Goal: Task Accomplishment & Management: Manage account settings

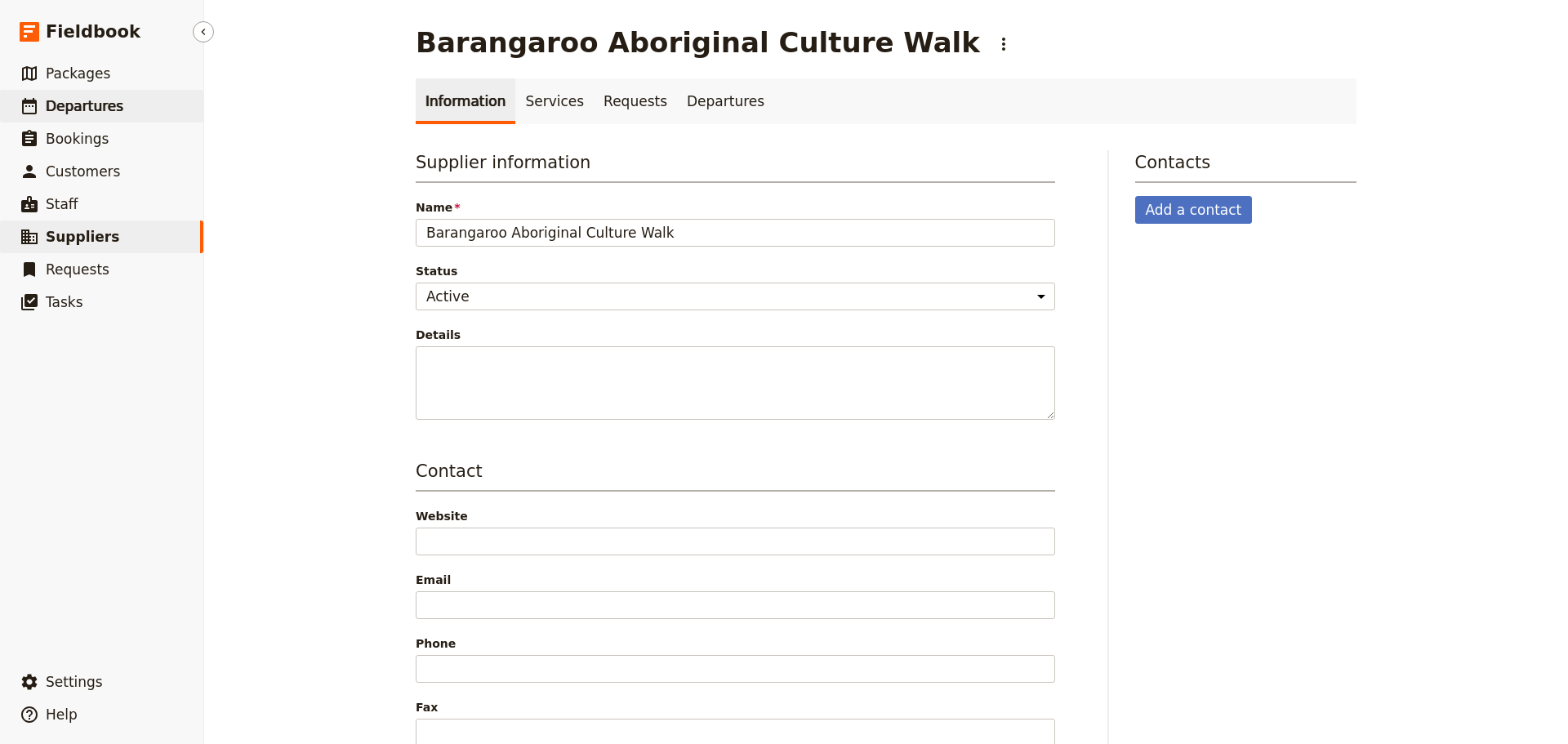
click at [84, 119] on link "​ Departures" at bounding box center [101, 106] width 204 height 32
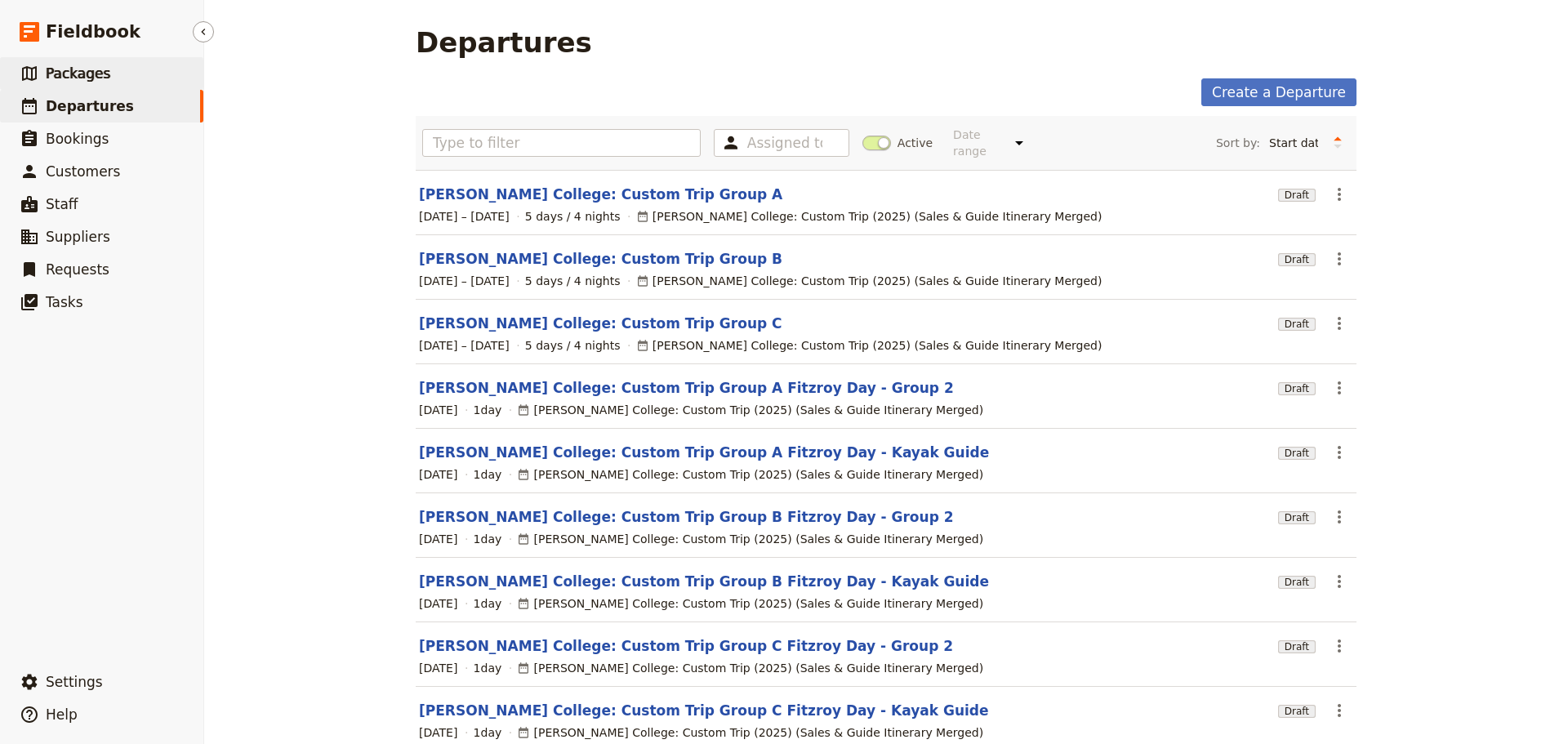
click at [127, 66] on link "​ Packages" at bounding box center [101, 74] width 204 height 32
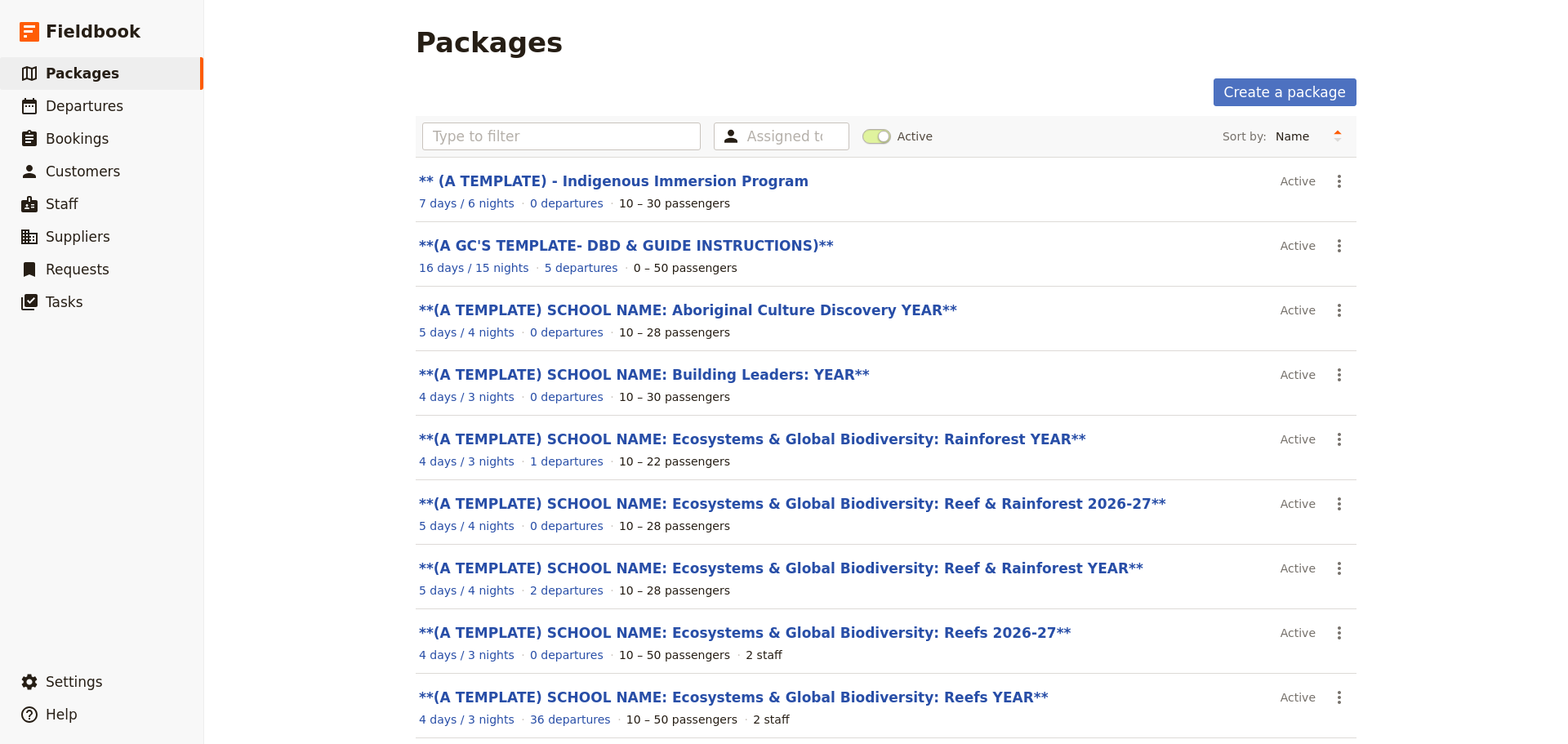
click at [867, 133] on span at bounding box center [876, 136] width 29 height 14
click at [862, 128] on input "Active" at bounding box center [862, 128] width 0 height 0
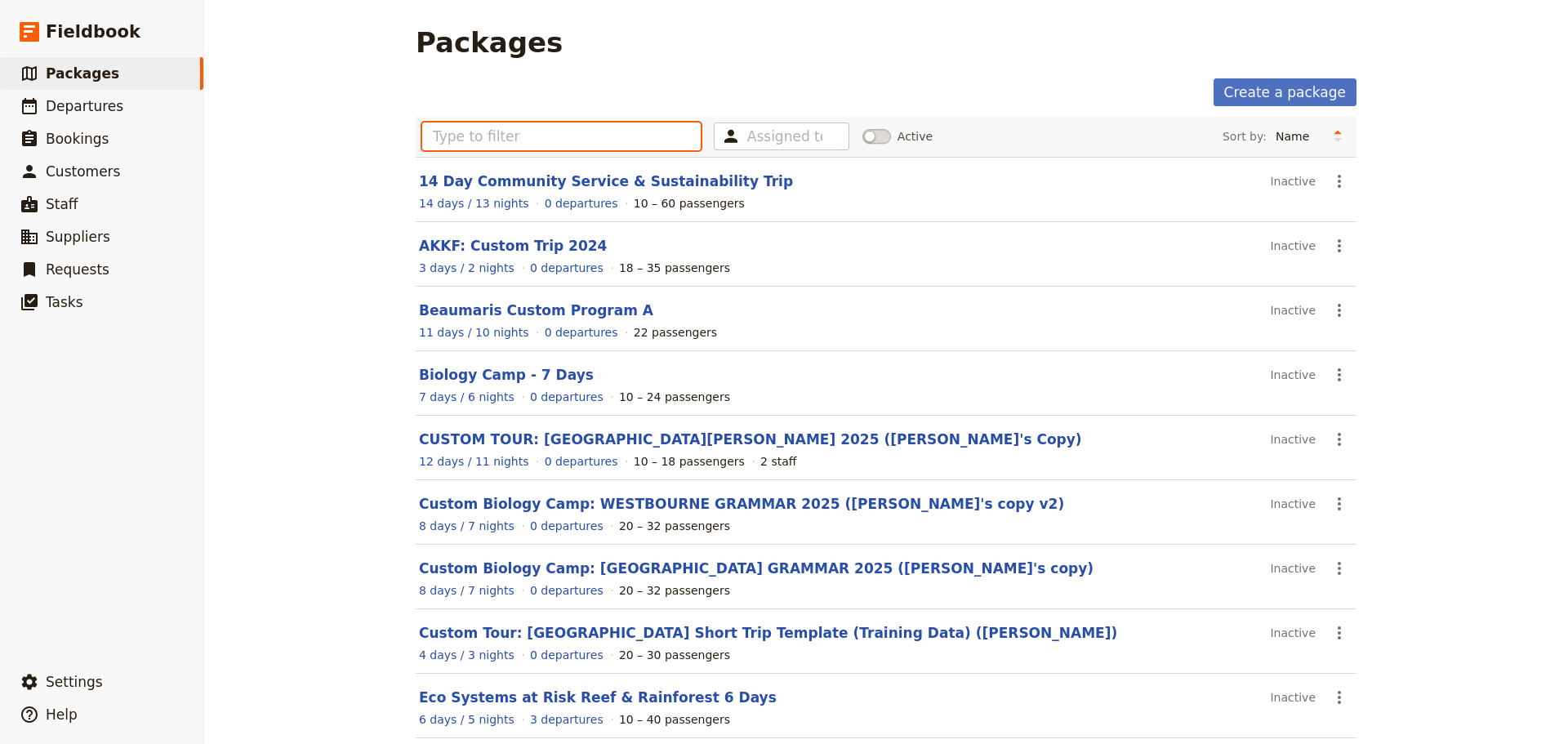
click at [490, 142] on input "text" at bounding box center [562, 136] width 278 height 28
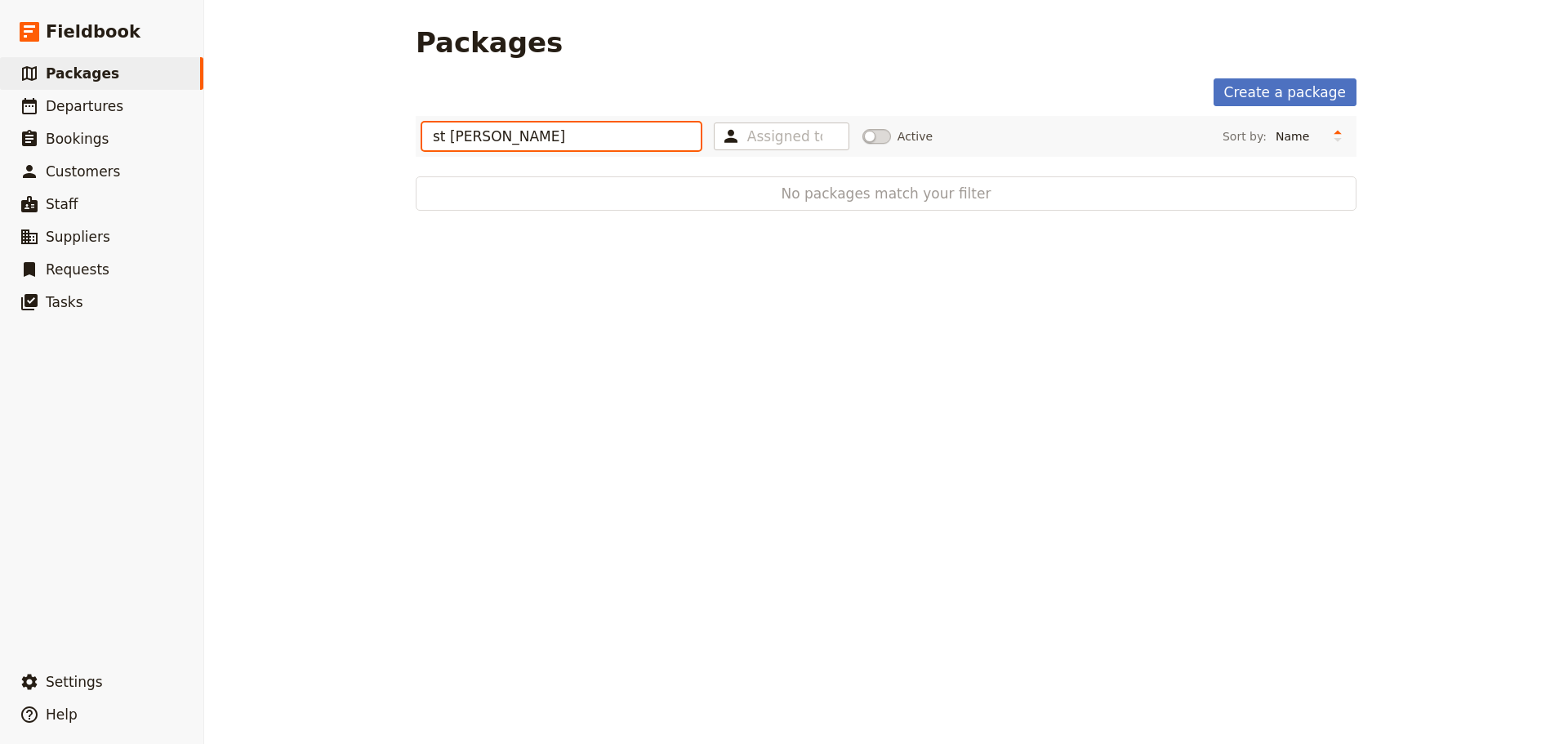
type input "st [PERSON_NAME]"
click at [1238, 98] on link "Create a package" at bounding box center [1285, 92] width 143 height 28
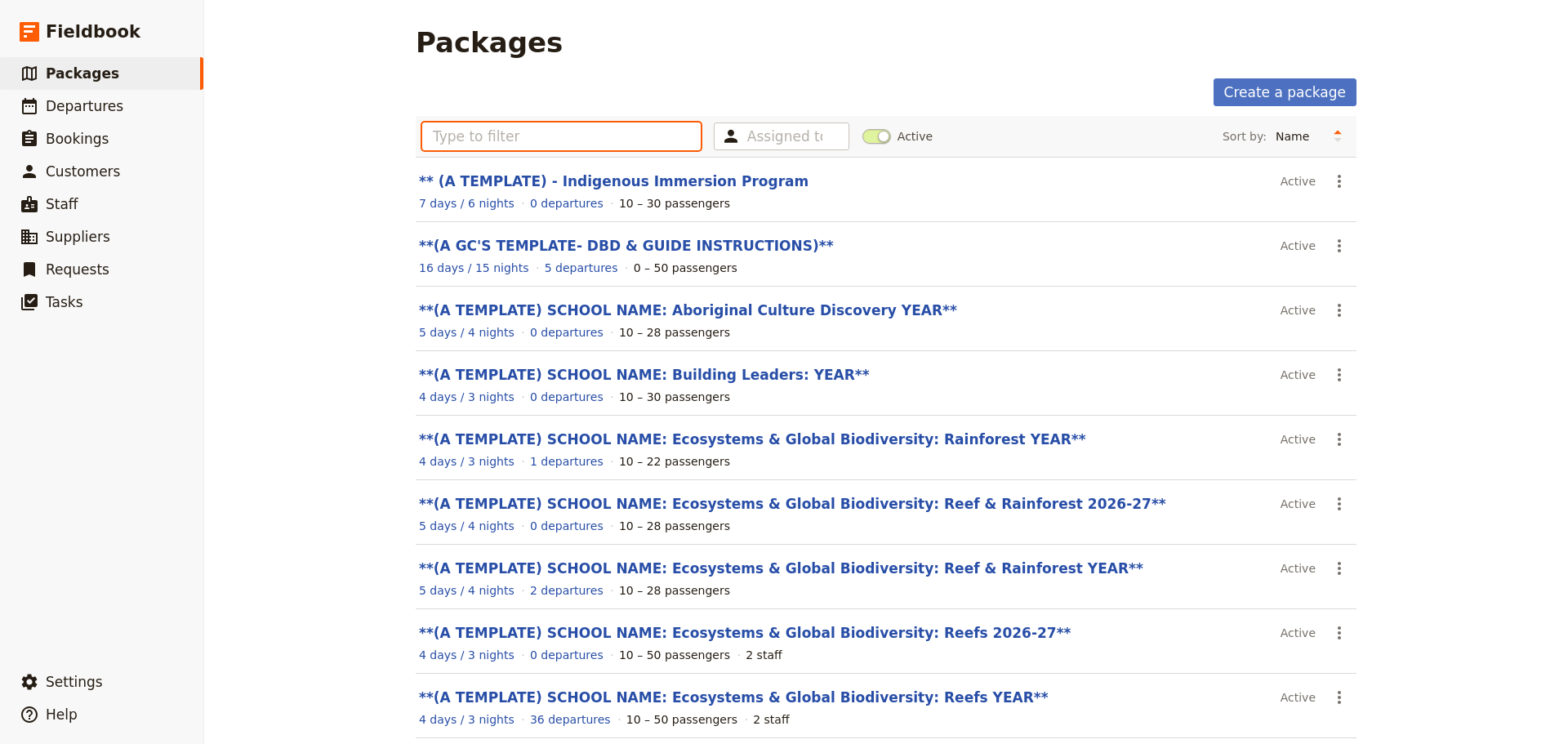
click at [530, 131] on input "text" at bounding box center [562, 136] width 278 height 28
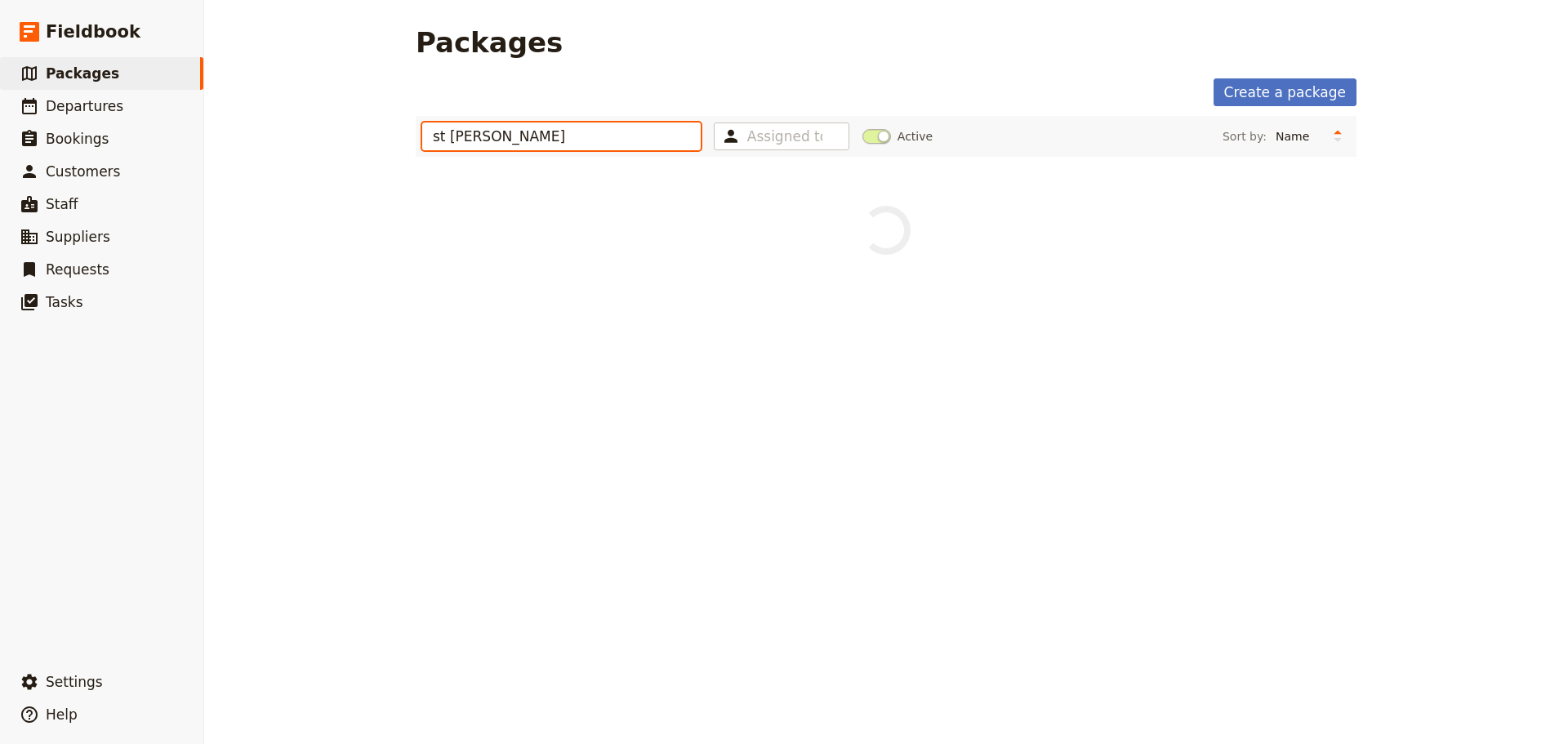
type input "st [PERSON_NAME]"
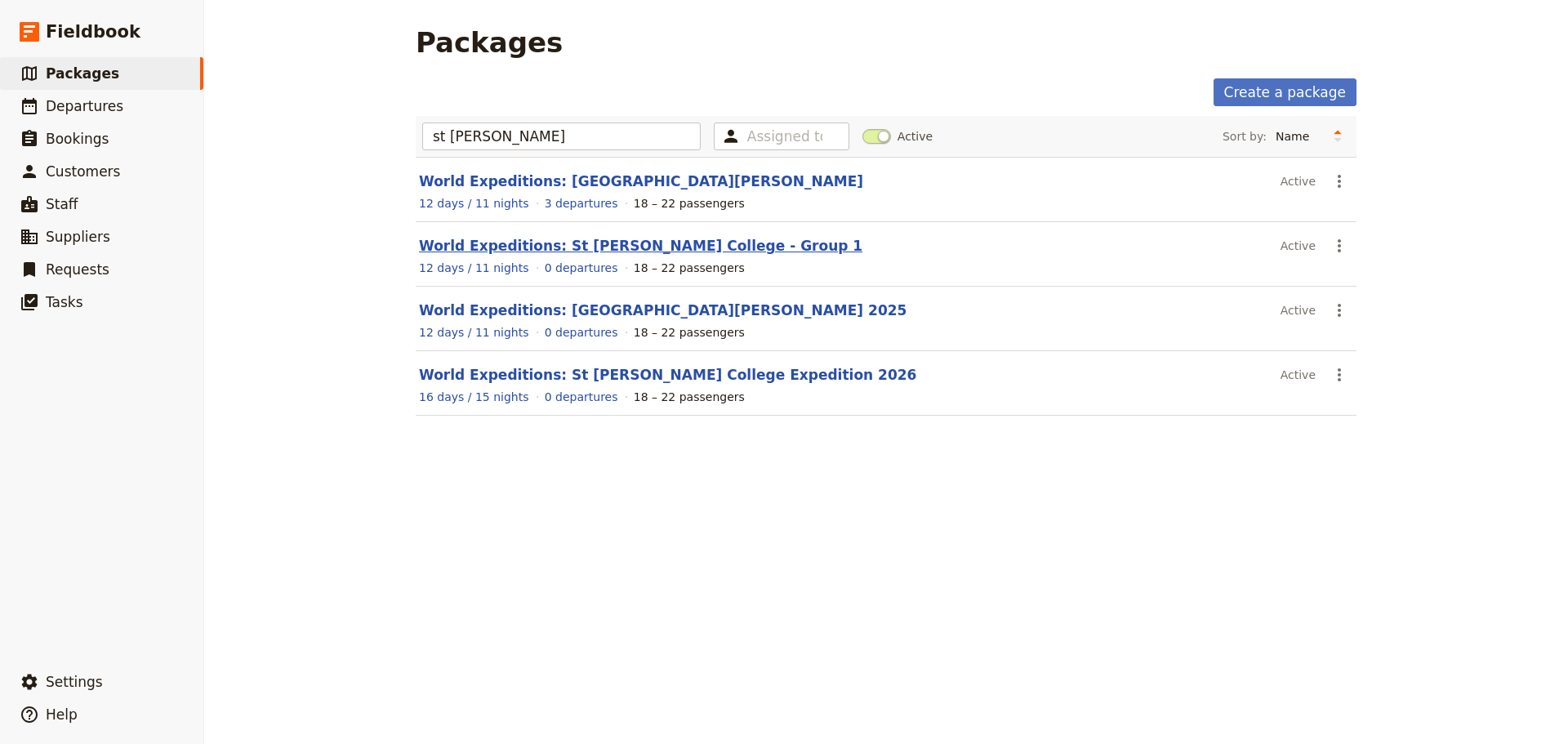
click at [543, 251] on link "World Expeditions: St [PERSON_NAME] College - Group 1" at bounding box center [640, 246] width 443 height 16
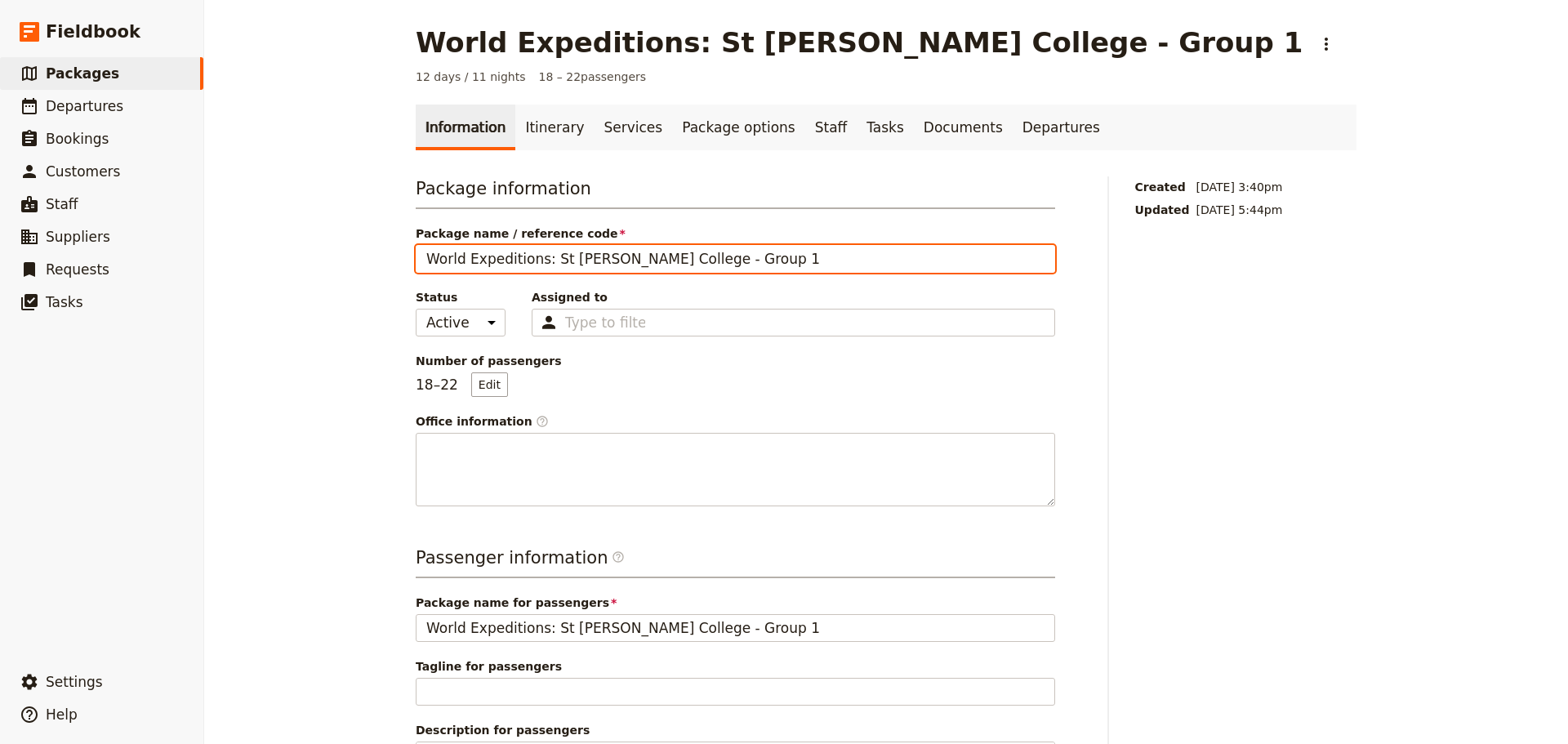
click at [664, 255] on input "World Expeditions: St [PERSON_NAME] College - Group 1" at bounding box center [735, 258] width 640 height 28
type input "World Expeditions: [GEOGRAPHIC_DATA][PERSON_NAME] 2025 - Group 1"
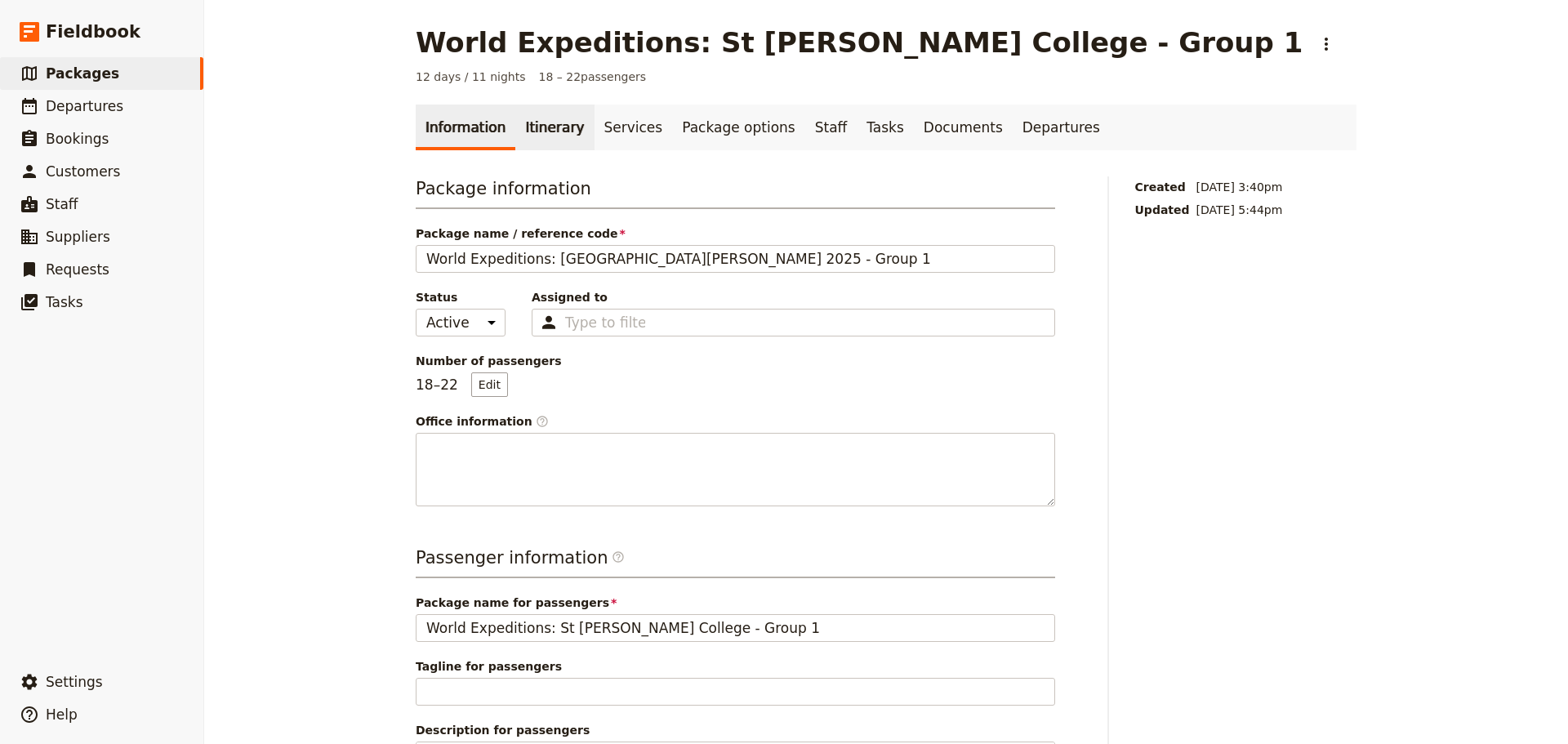
click at [522, 135] on link "Itinerary" at bounding box center [553, 127] width 78 height 46
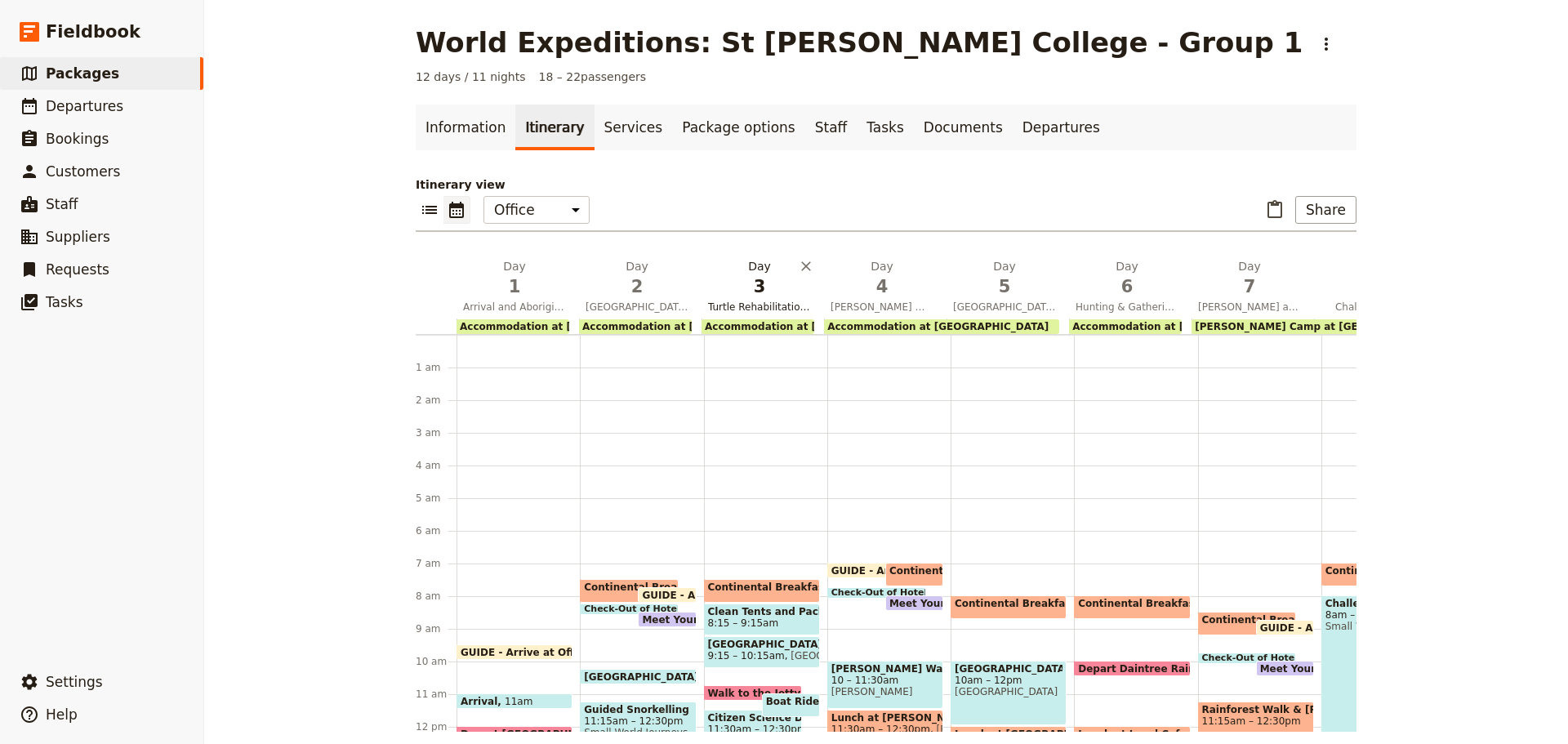
scroll to position [179, 0]
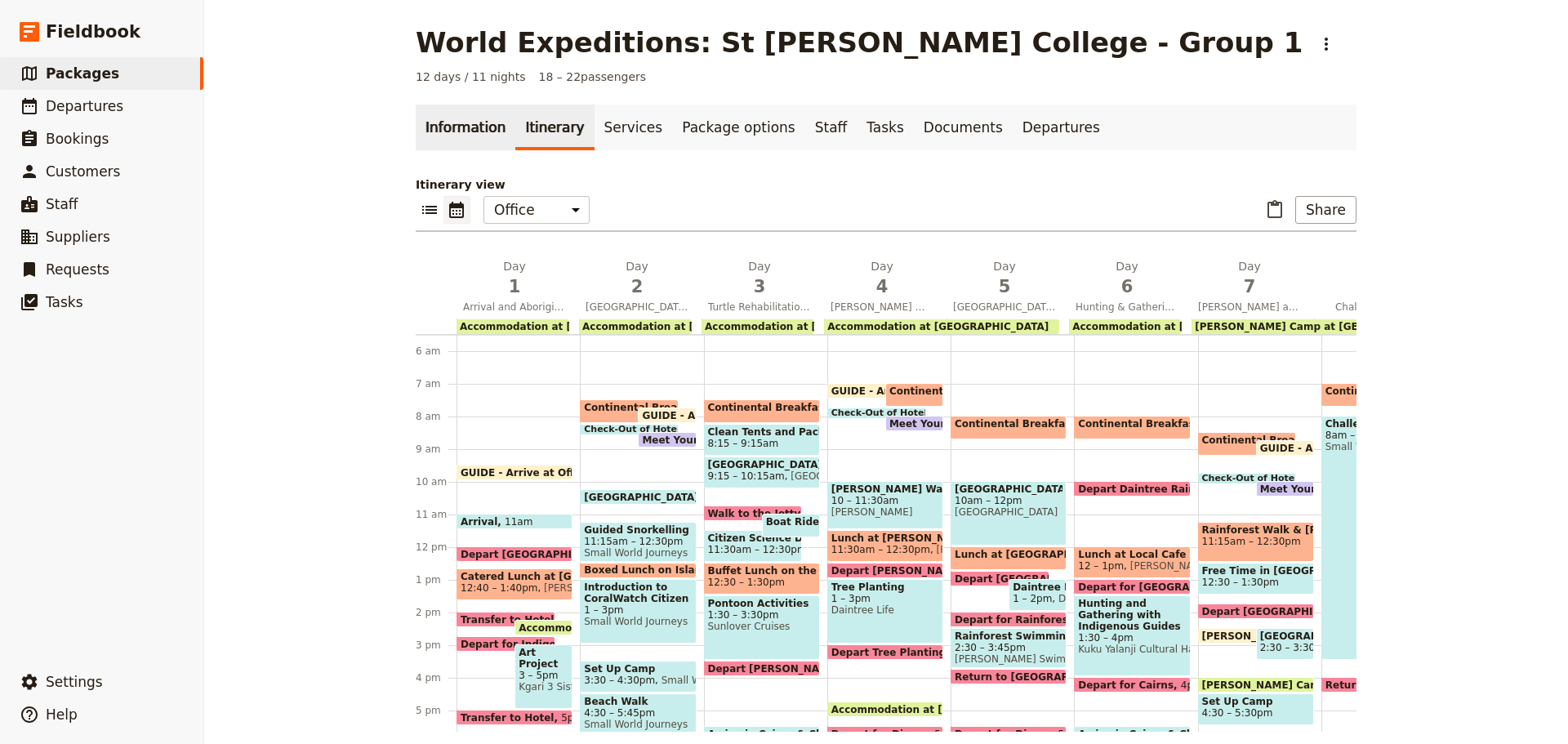
click at [465, 126] on link "Information" at bounding box center [465, 127] width 100 height 46
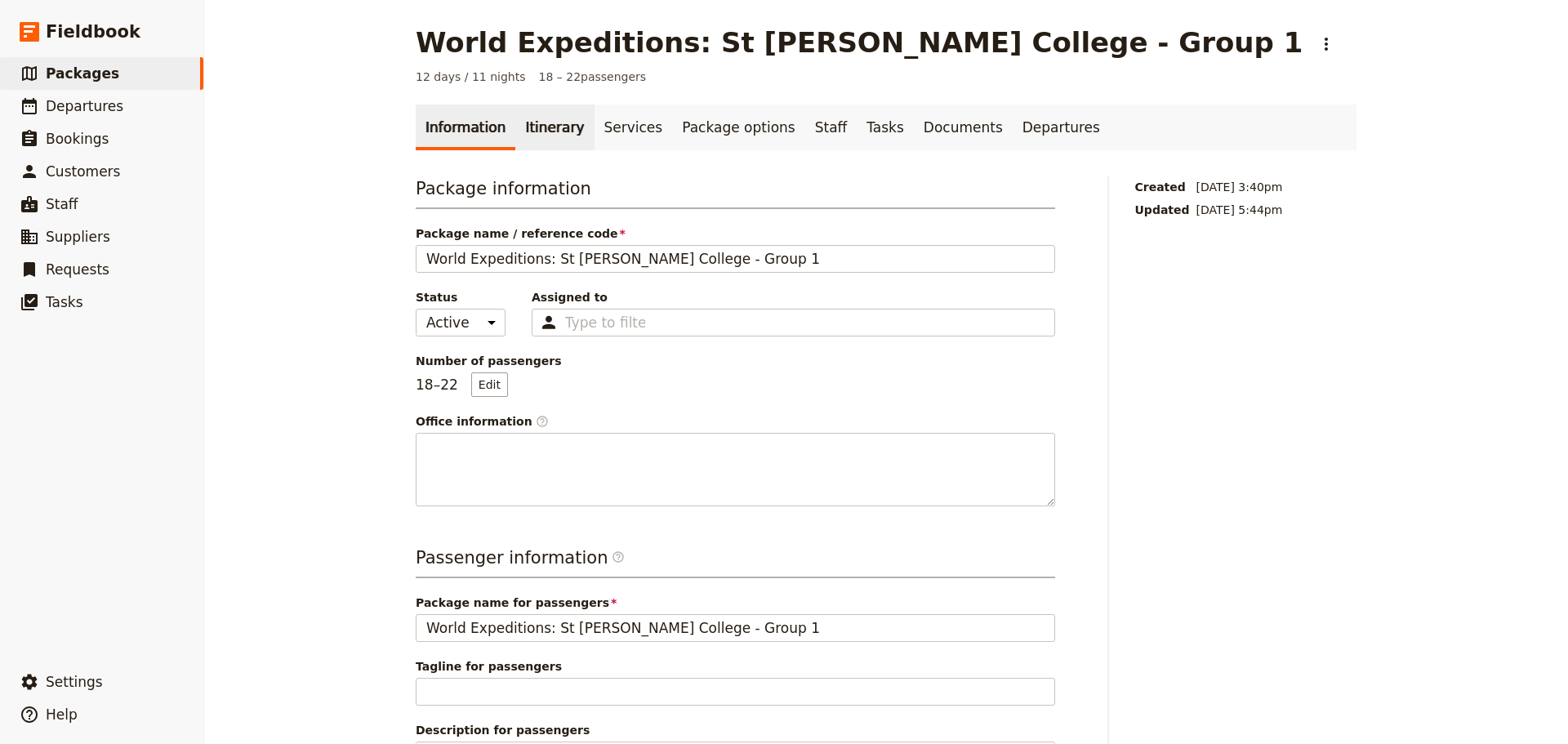
click at [523, 120] on link "Itinerary" at bounding box center [553, 127] width 78 height 46
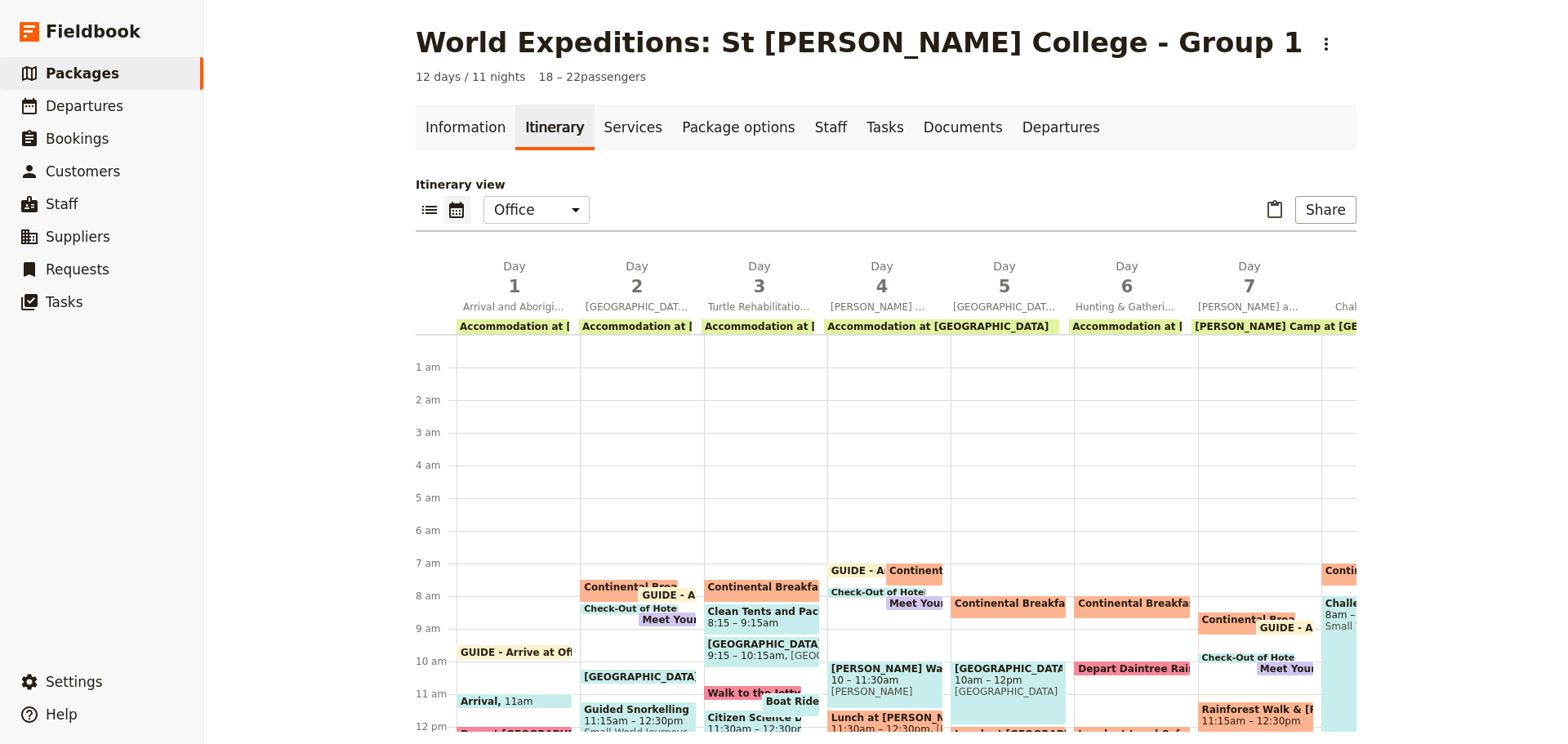
scroll to position [179, 0]
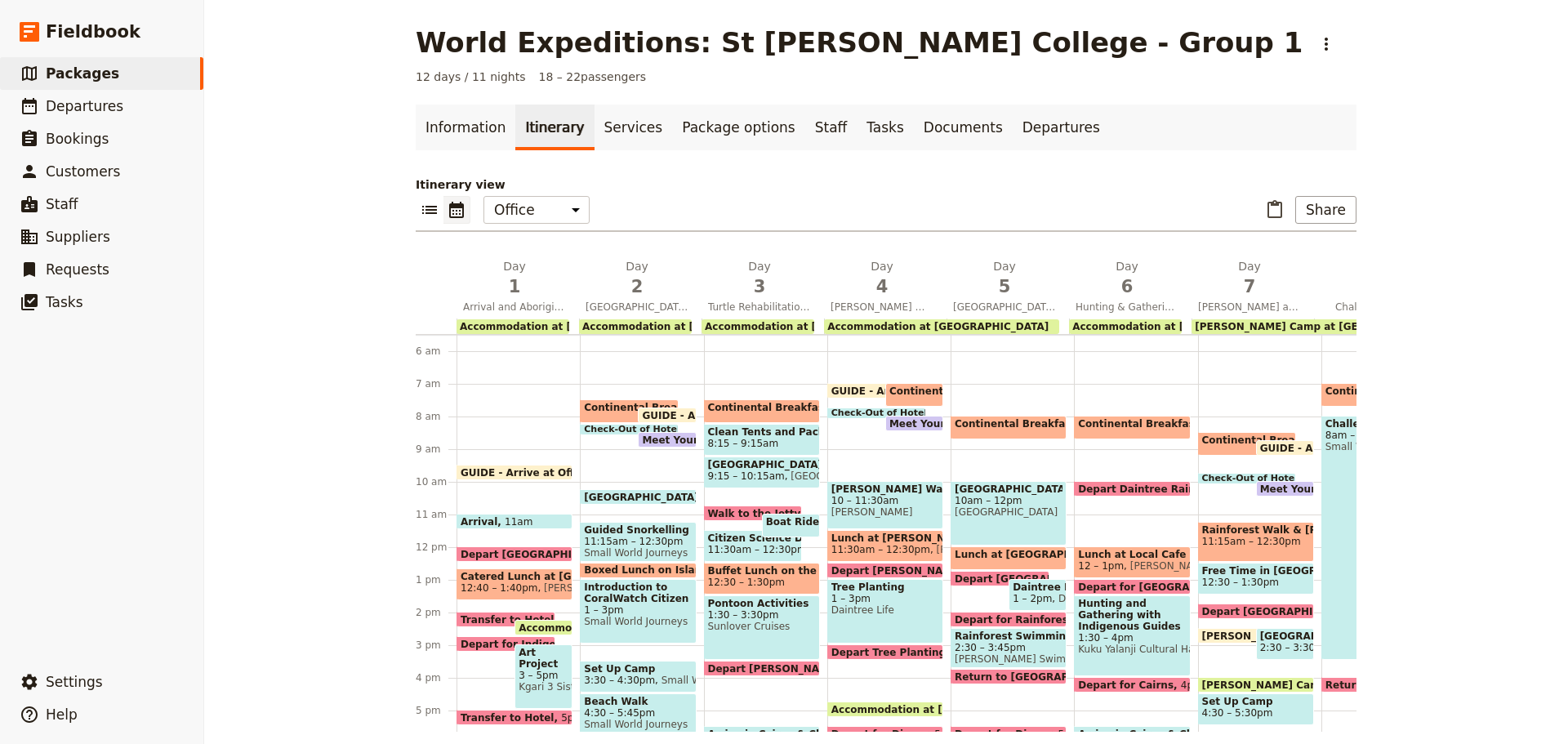
click at [1035, 328] on span "Accommodation at [GEOGRAPHIC_DATA]" at bounding box center [937, 327] width 222 height 12
select select "4"
select select "5"
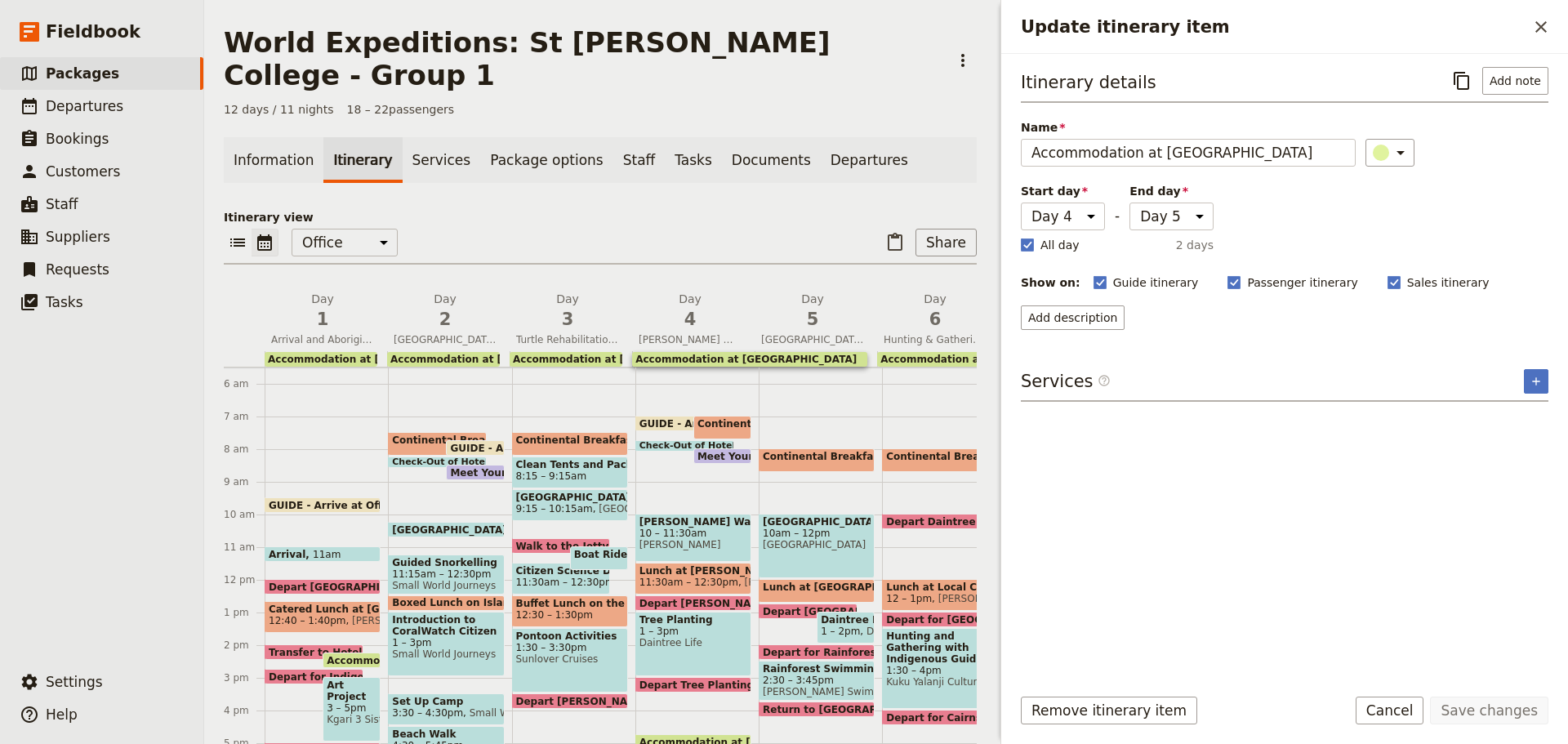
drag, startPoint x: 1416, startPoint y: 702, endPoint x: 1323, endPoint y: 696, distance: 93.2
click at [1414, 701] on button "Cancel" at bounding box center [1389, 711] width 68 height 28
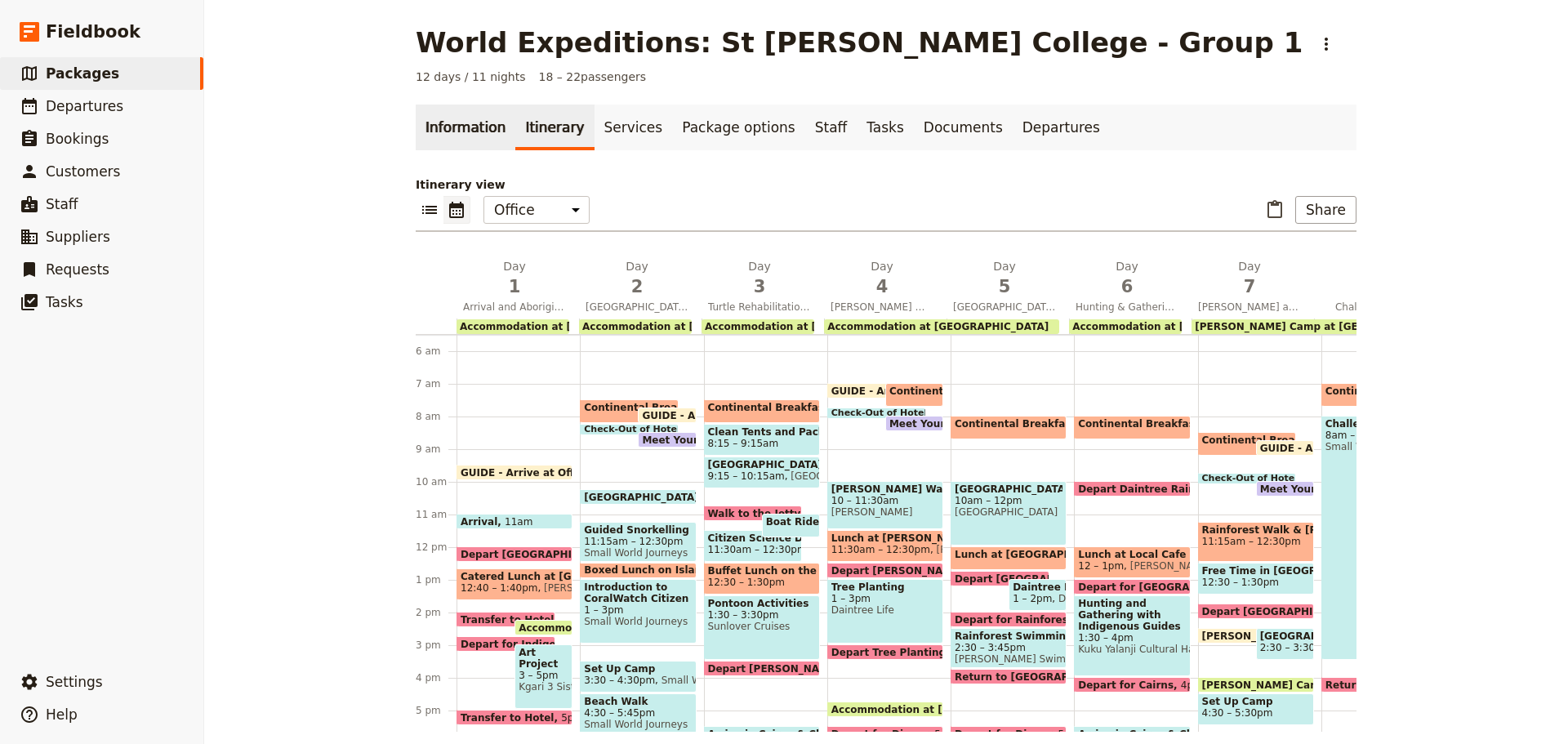
click at [466, 136] on link "Information" at bounding box center [465, 127] width 100 height 46
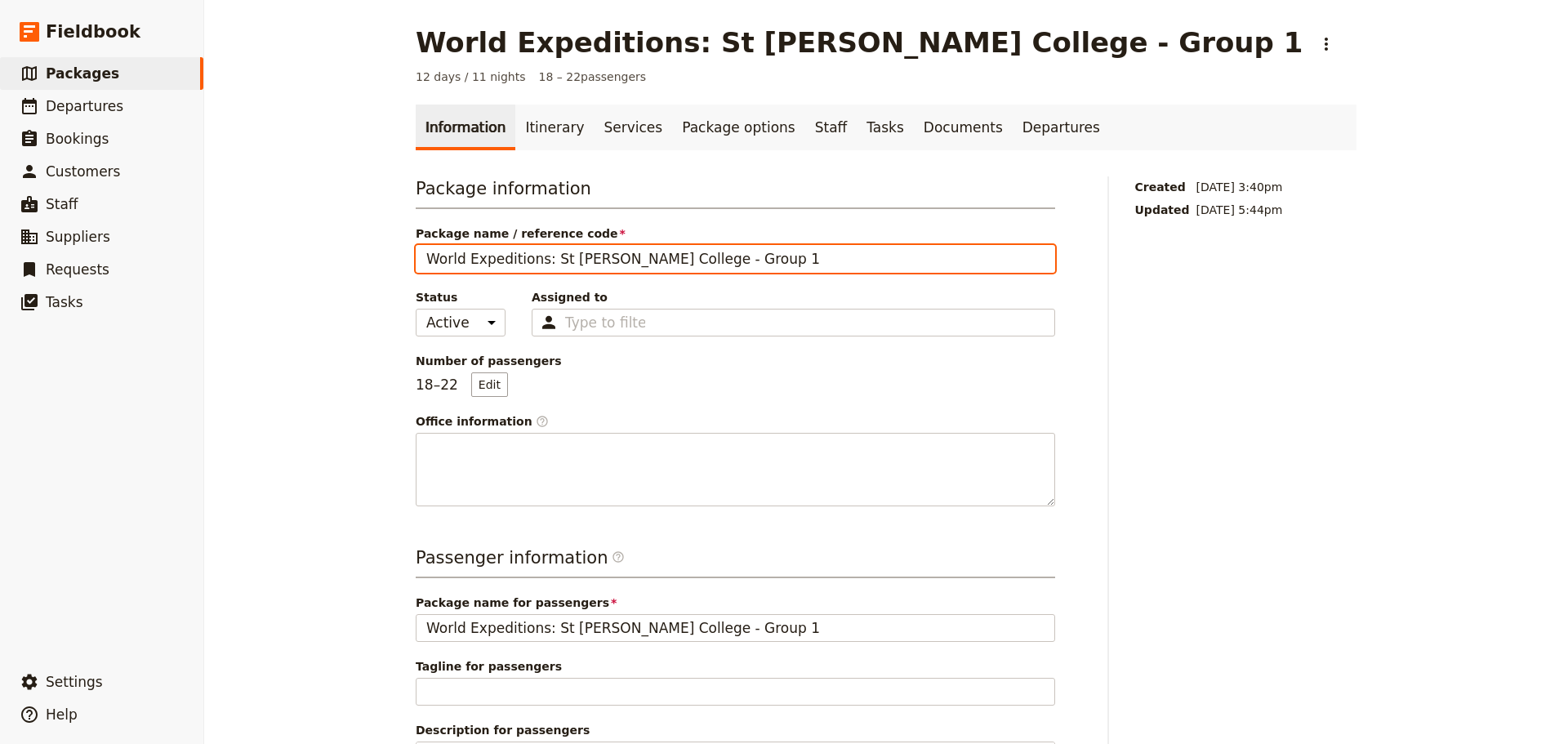
click at [667, 256] on input "World Expeditions: St [PERSON_NAME] College - Group 1" at bounding box center [735, 258] width 640 height 28
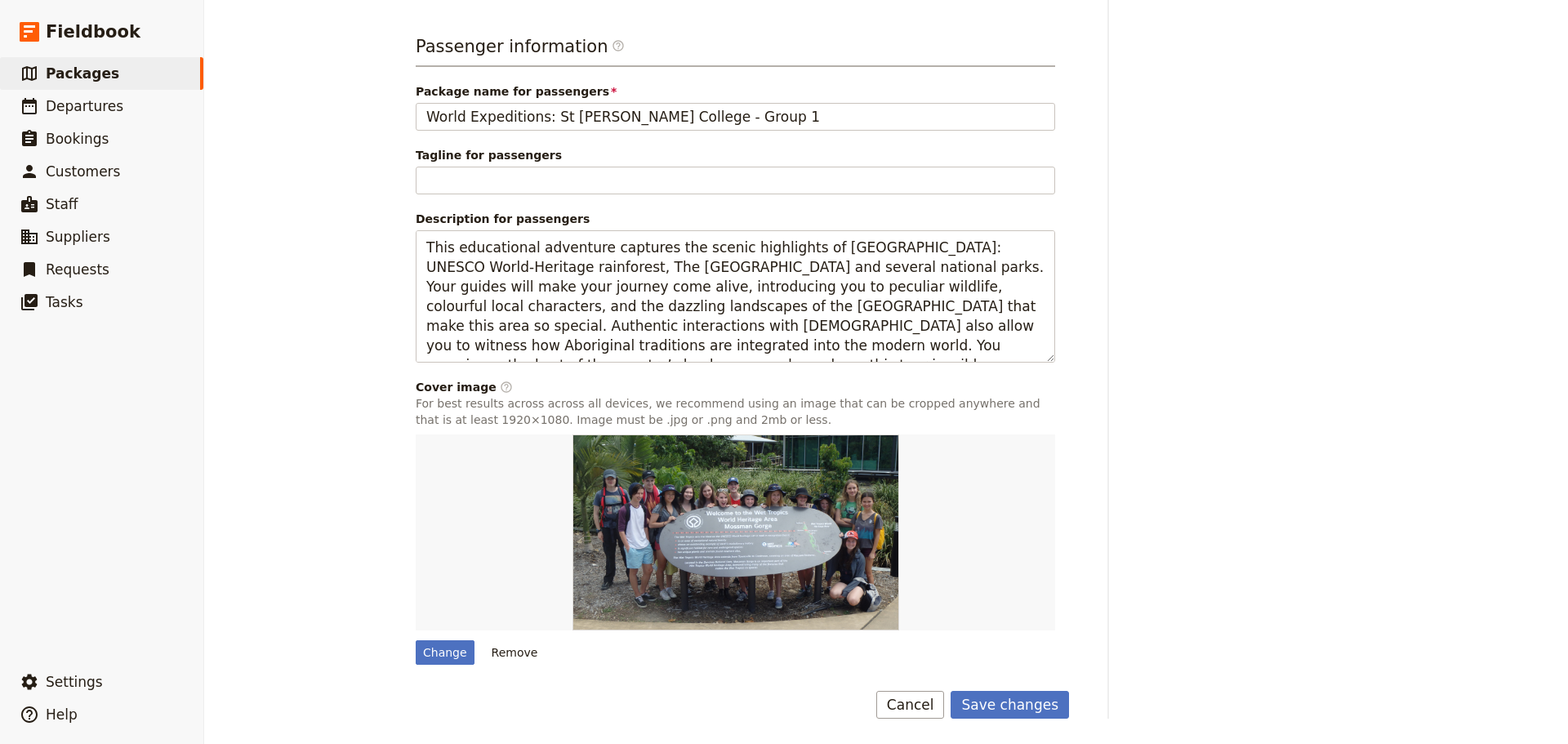
scroll to position [512, 0]
type input "World Expeditions: [GEOGRAPHIC_DATA][PERSON_NAME] 2025 - Group 1"
click at [1006, 696] on button "Save changes" at bounding box center [1010, 704] width 118 height 28
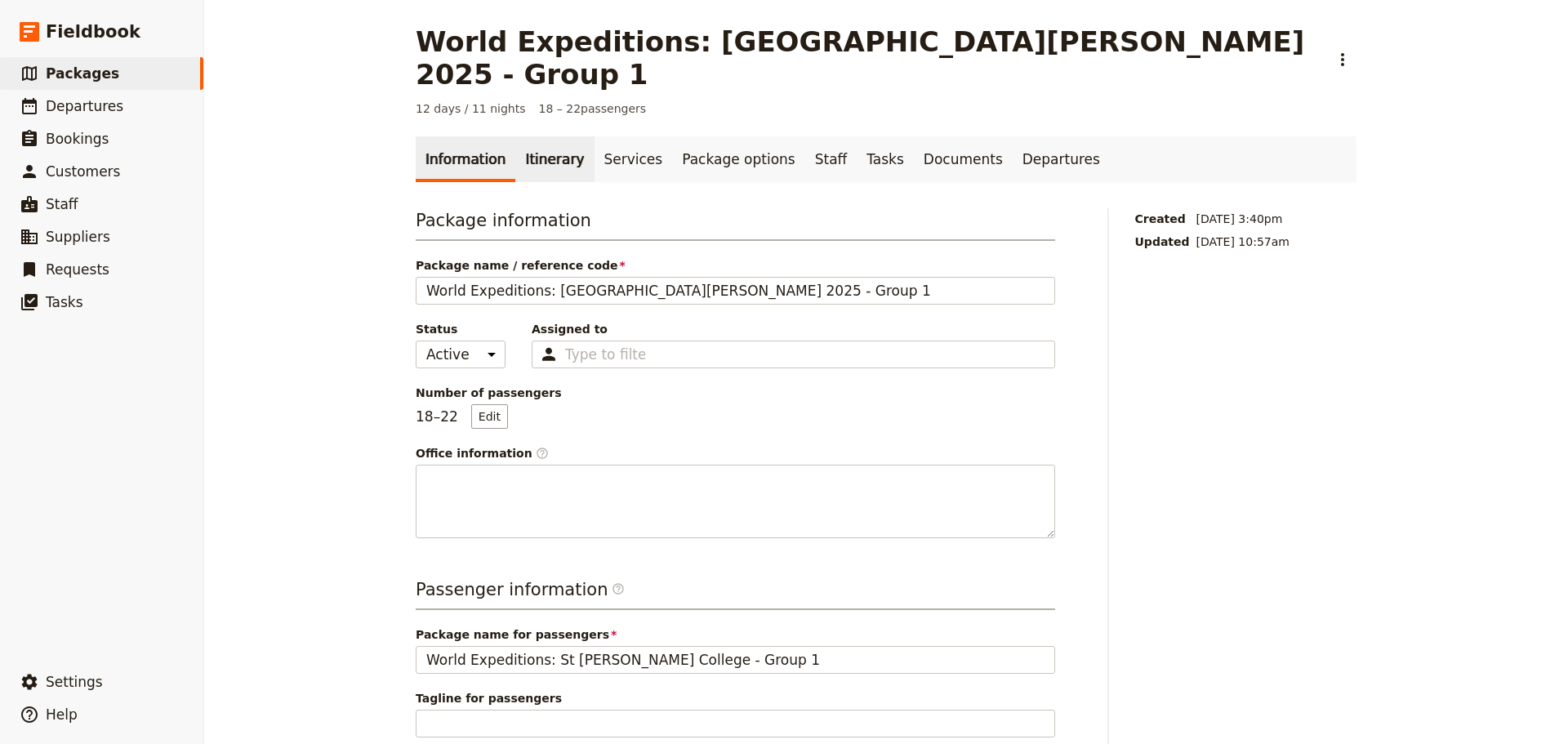
scroll to position [0, 0]
click at [537, 137] on link "Itinerary" at bounding box center [553, 160] width 78 height 46
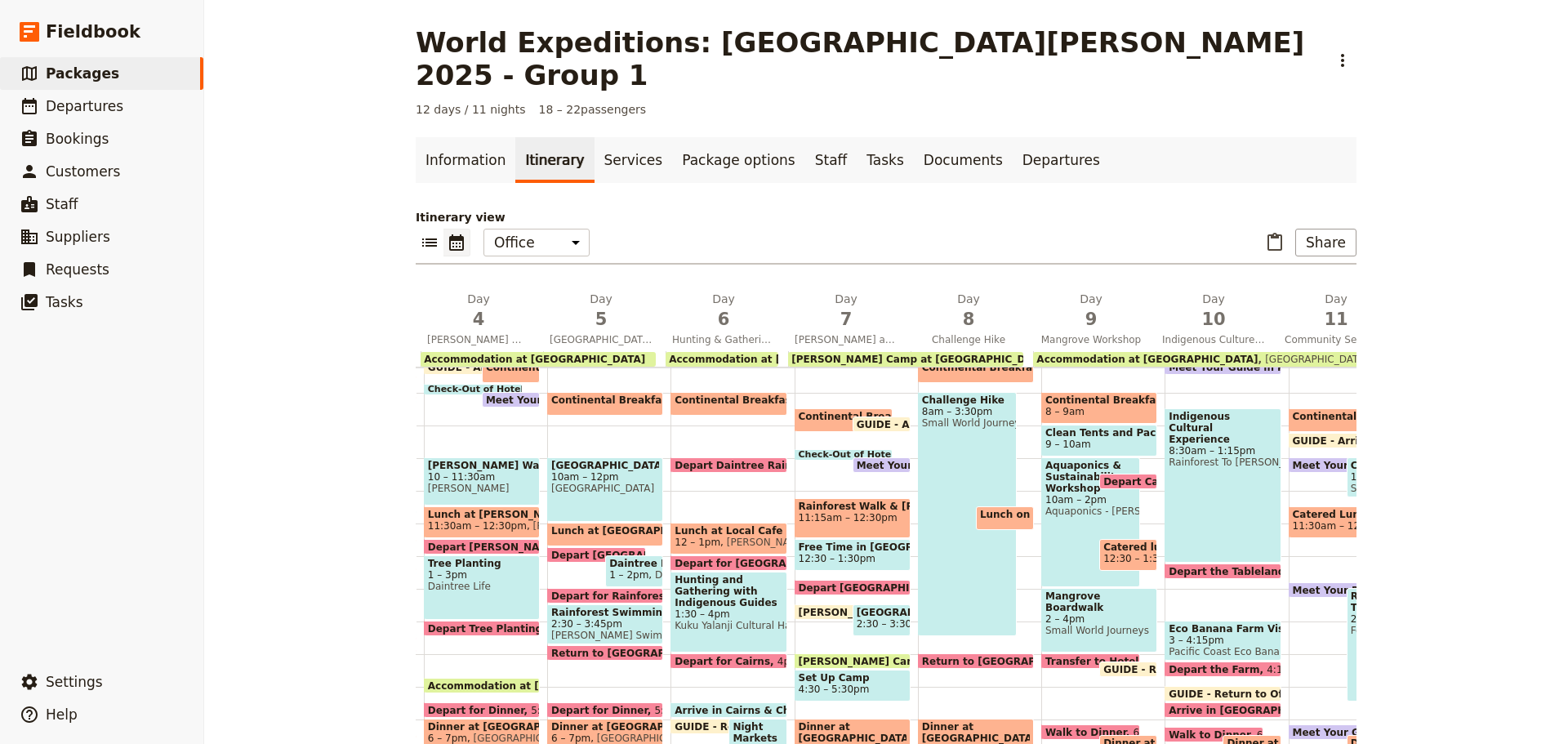
scroll to position [318, 0]
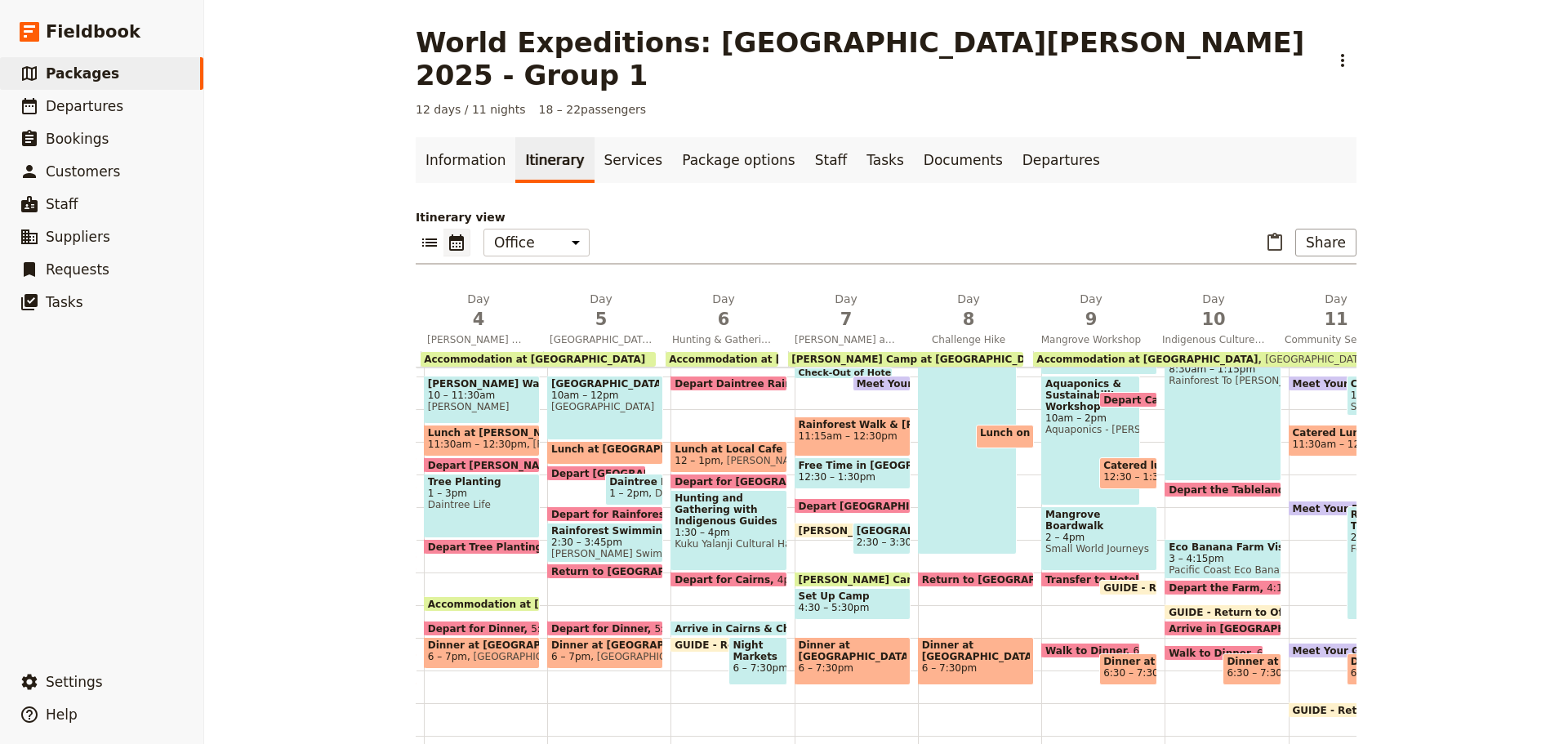
click at [1077, 424] on span "Aquaponics - [PERSON_NAME]" at bounding box center [1090, 429] width 91 height 12
select select "9"
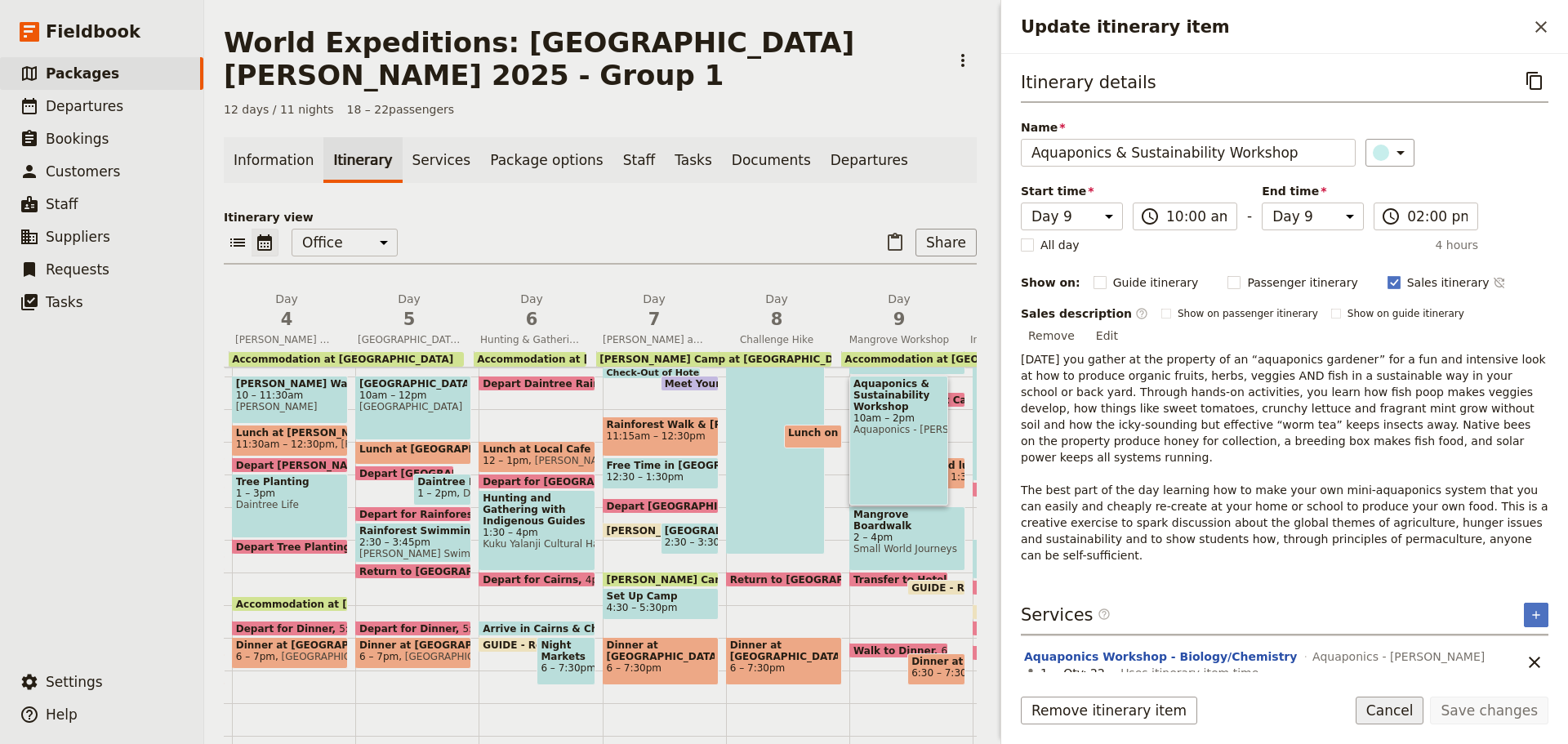
click at [1398, 710] on button "Cancel" at bounding box center [1389, 711] width 68 height 28
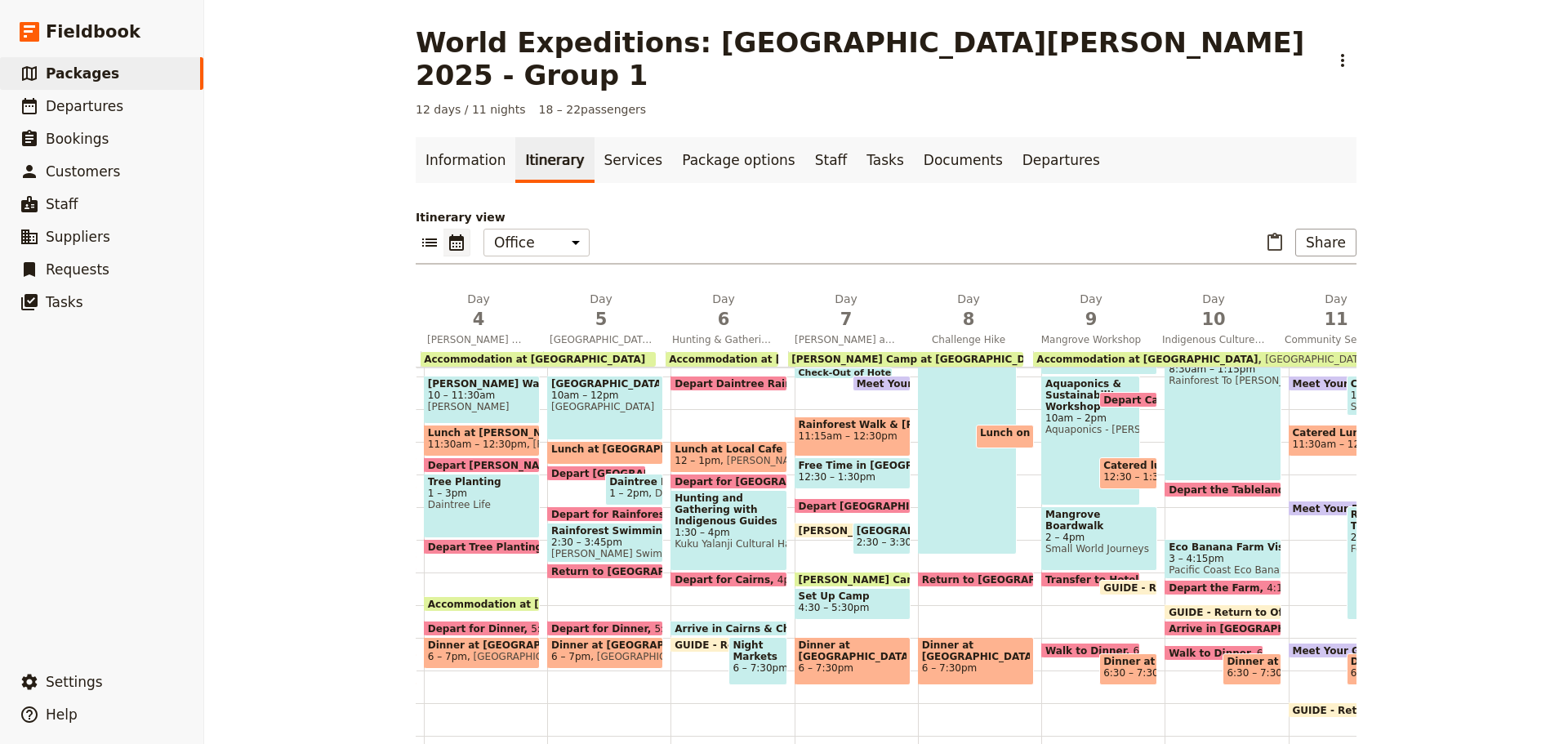
click at [1079, 532] on span "2 – 4pm" at bounding box center [1099, 538] width 108 height 12
select select "9"
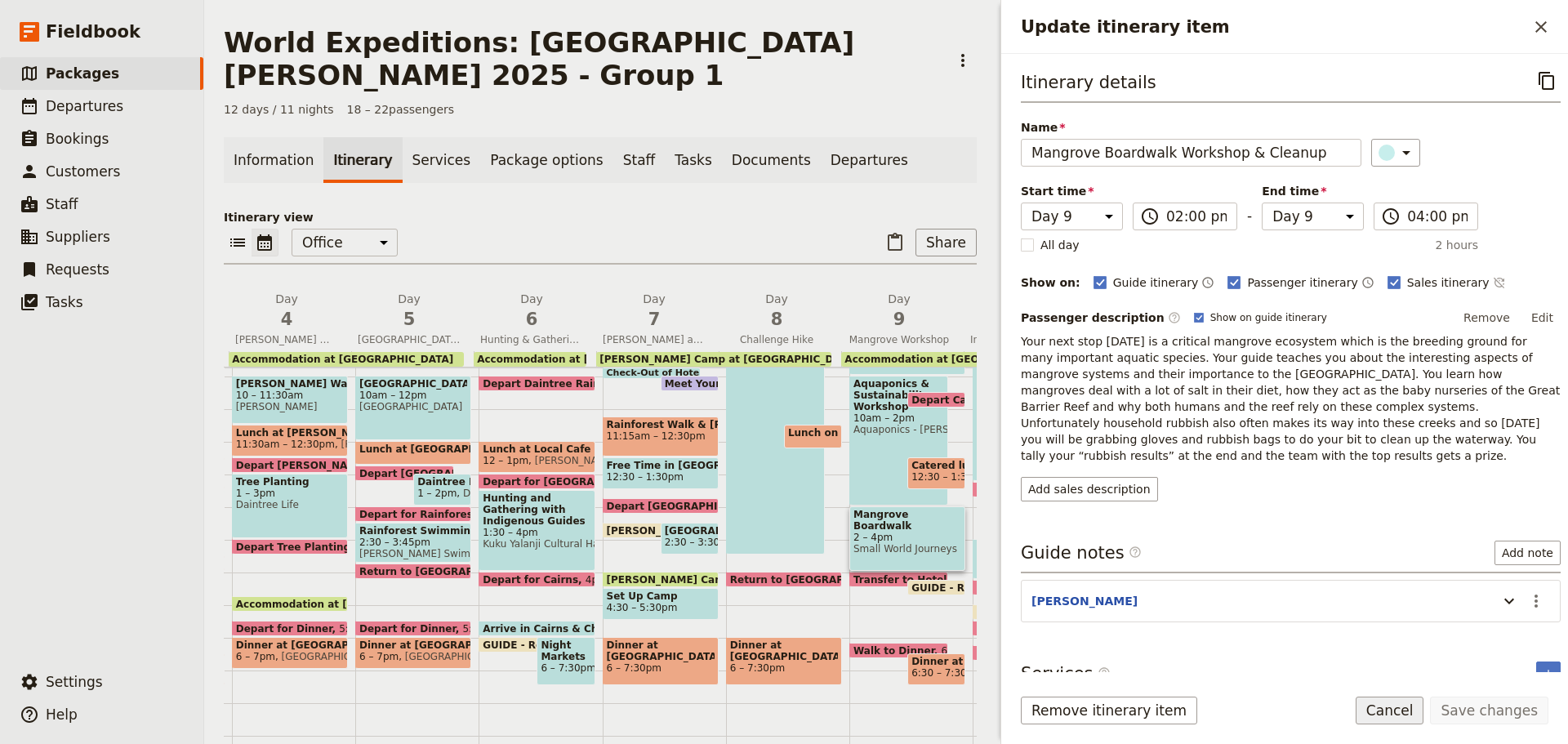
click at [1419, 706] on button "Cancel" at bounding box center [1389, 711] width 68 height 28
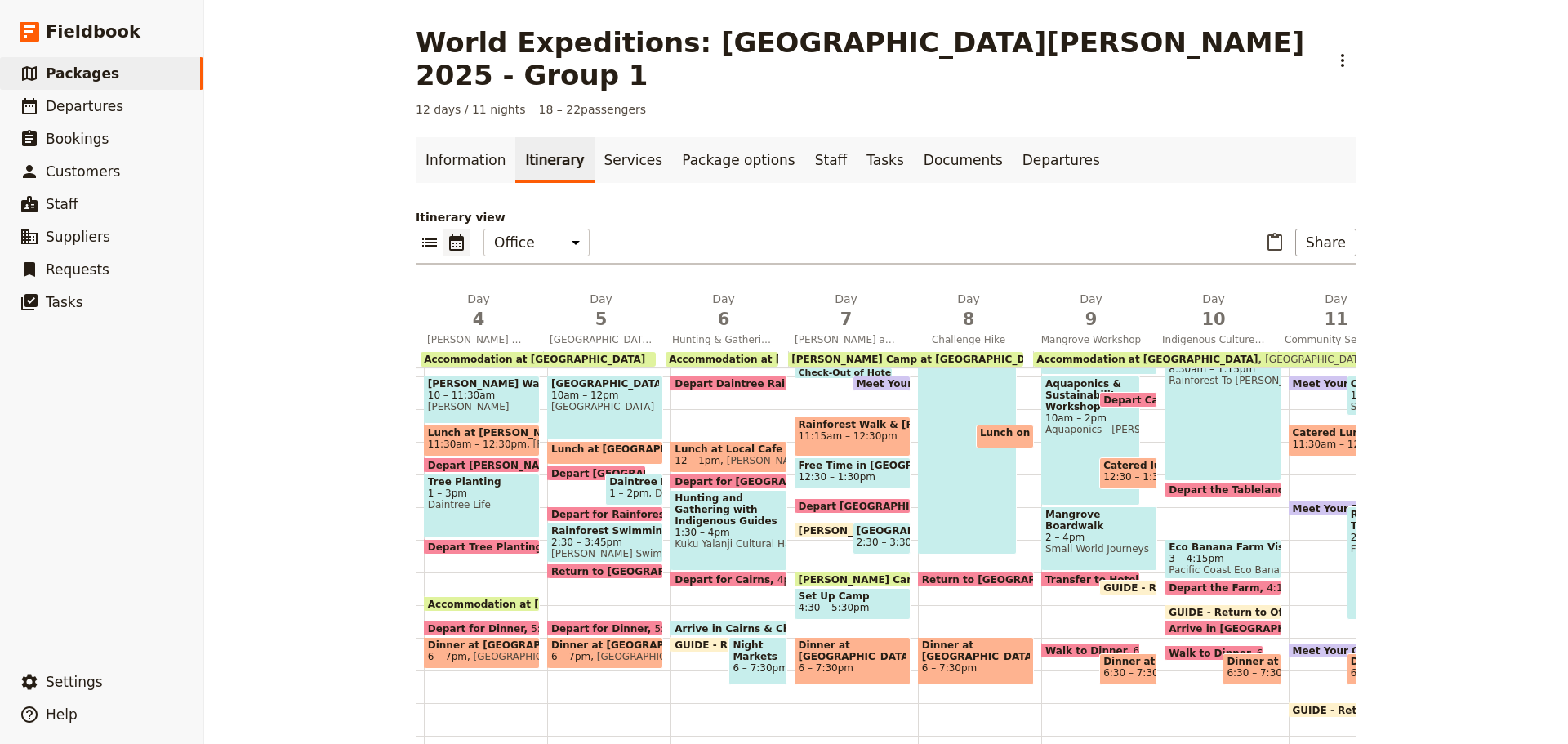
click at [1107, 460] on span "Catered lunch at the [GEOGRAPHIC_DATA]" at bounding box center [1128, 466] width 50 height 12
select select "9"
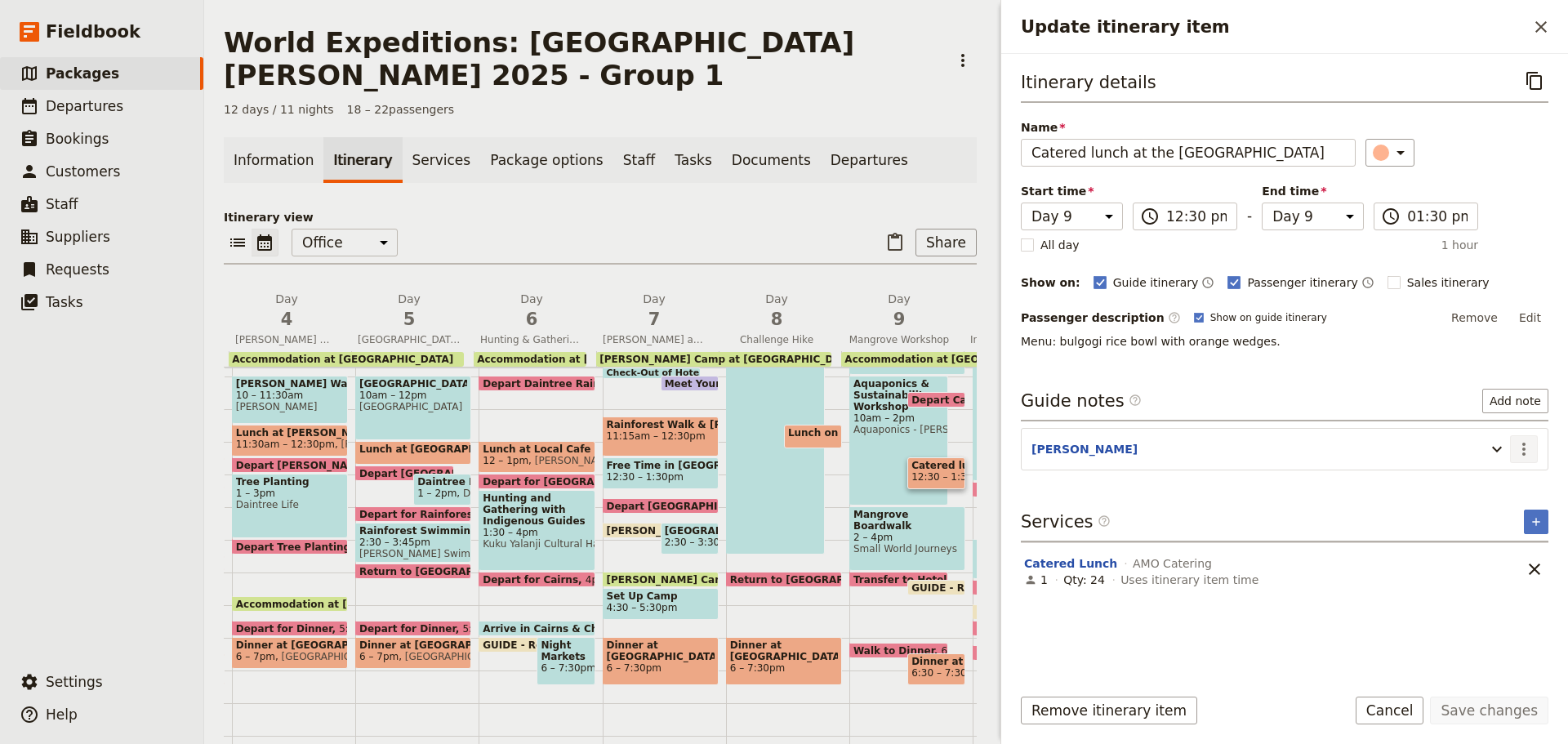
click at [1526, 450] on icon "Actions" at bounding box center [1524, 450] width 20 height 20
click at [1512, 482] on span "Edit note" at bounding box center [1489, 485] width 76 height 16
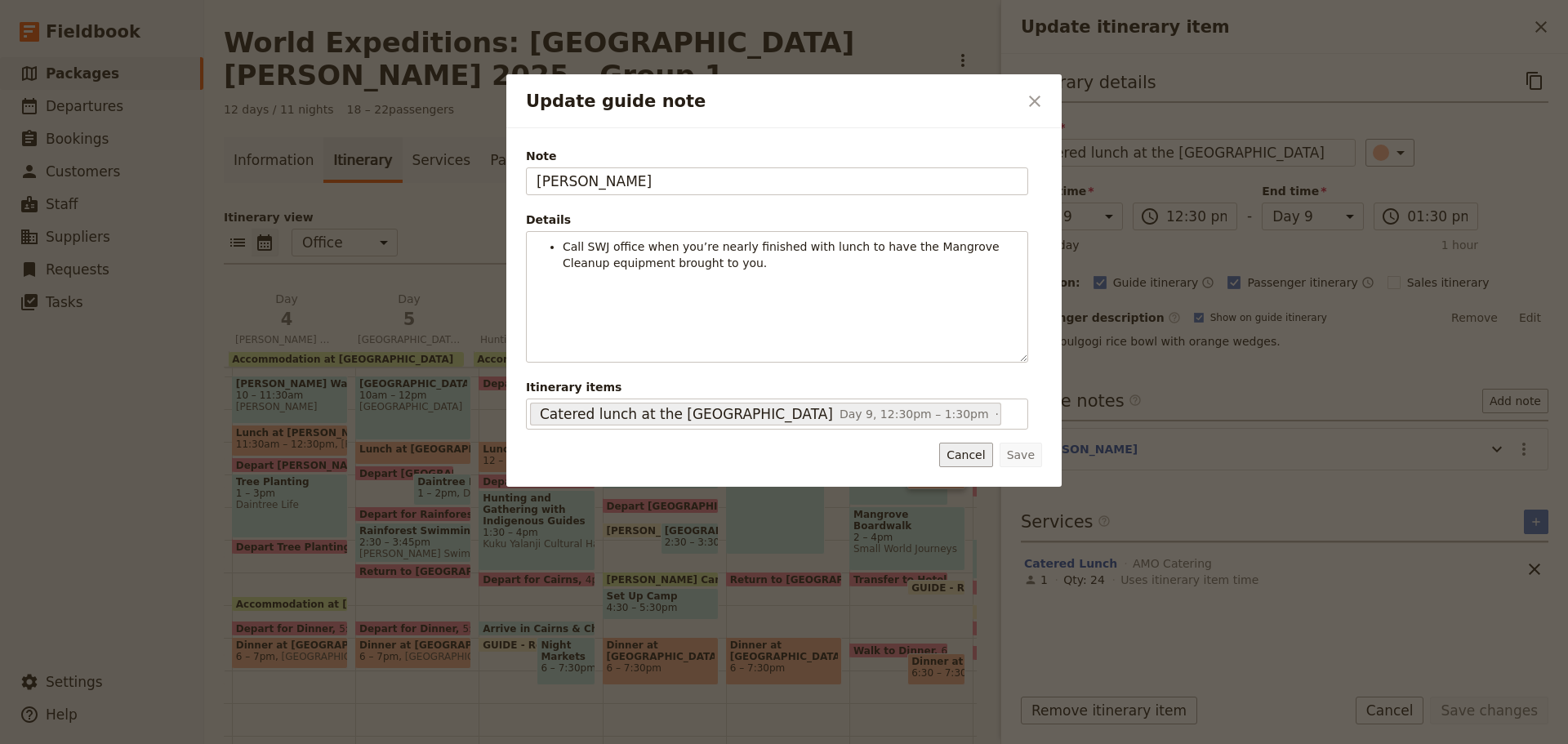
click at [974, 455] on button "Cancel" at bounding box center [965, 454] width 53 height 24
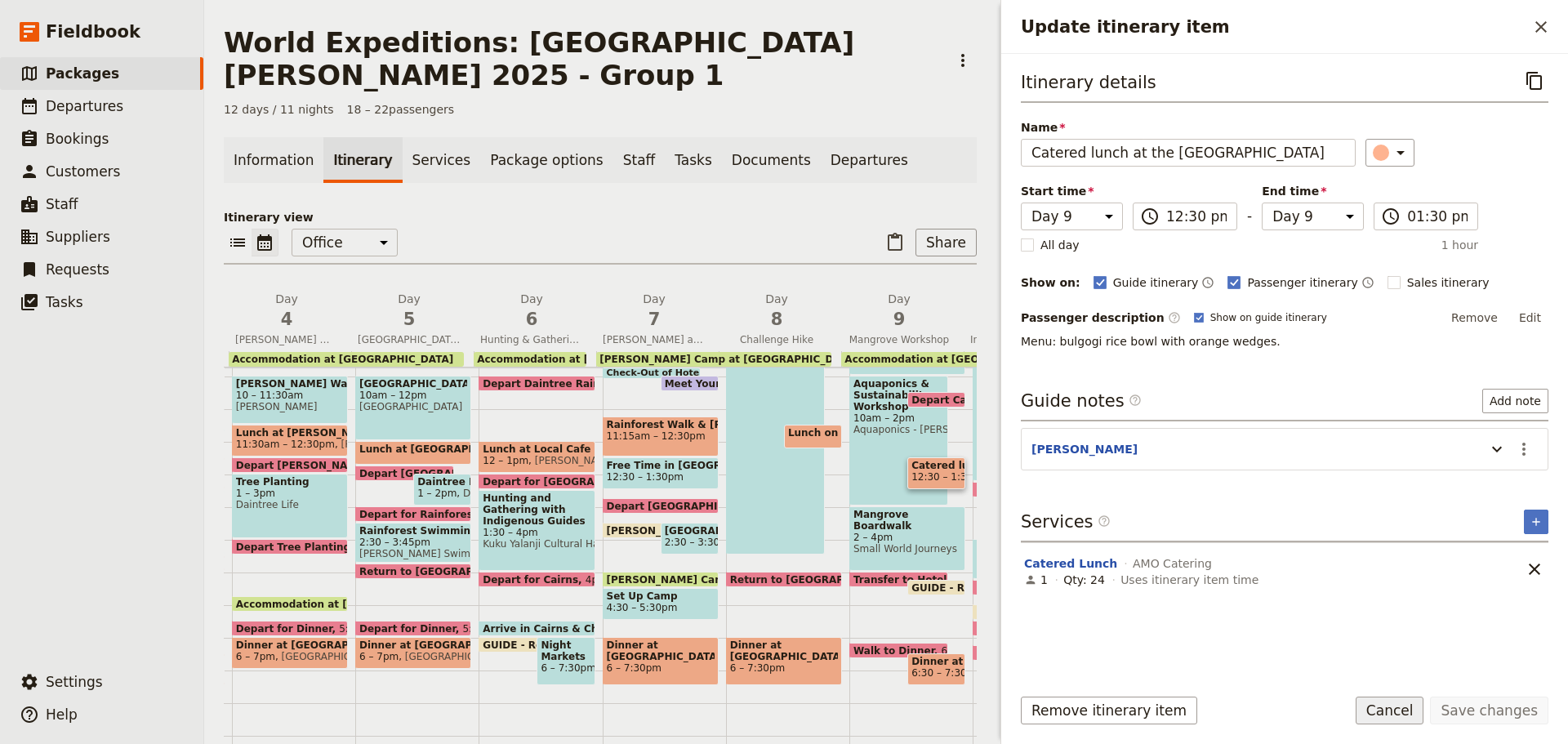
click at [1386, 715] on button "Cancel" at bounding box center [1389, 711] width 68 height 28
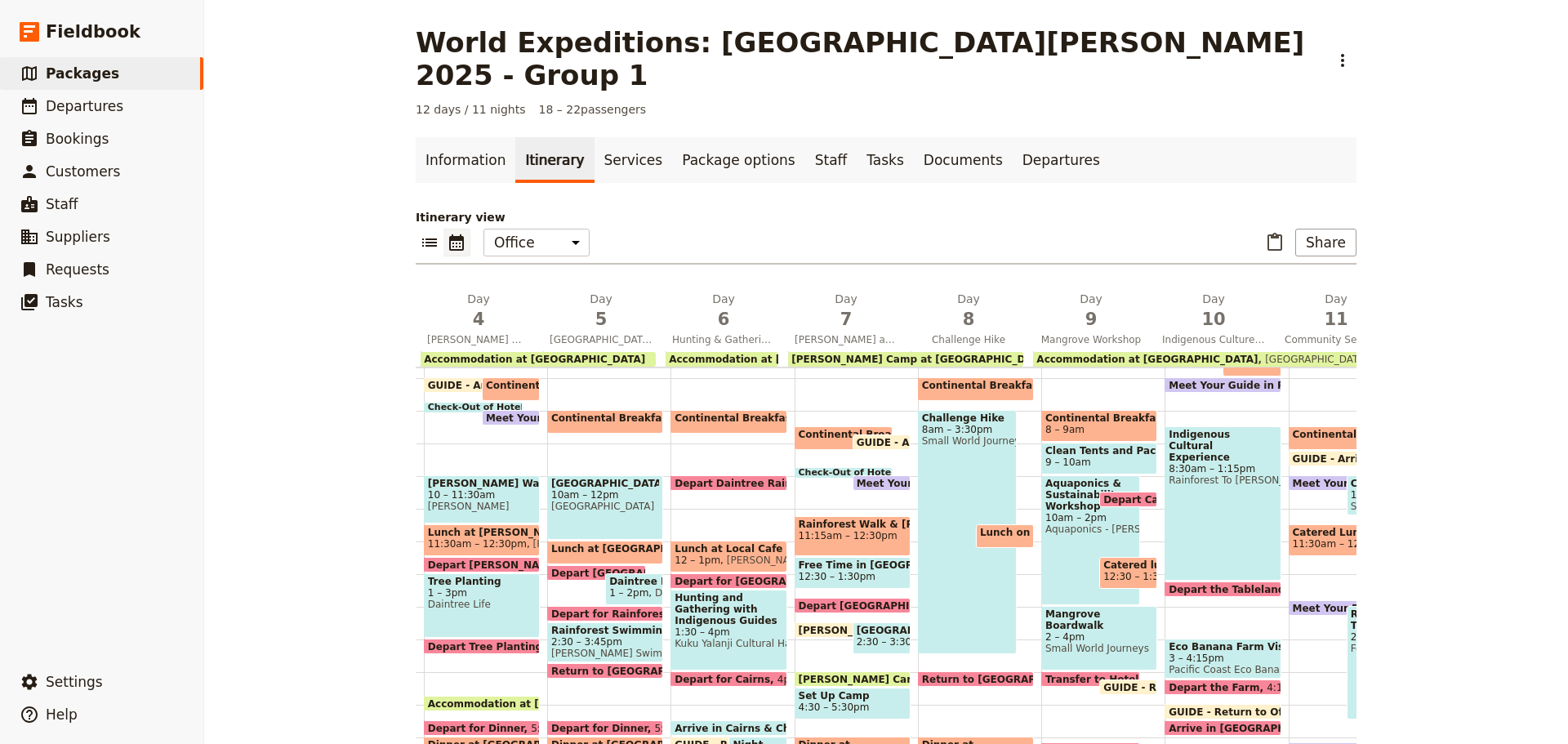
scroll to position [236, 0]
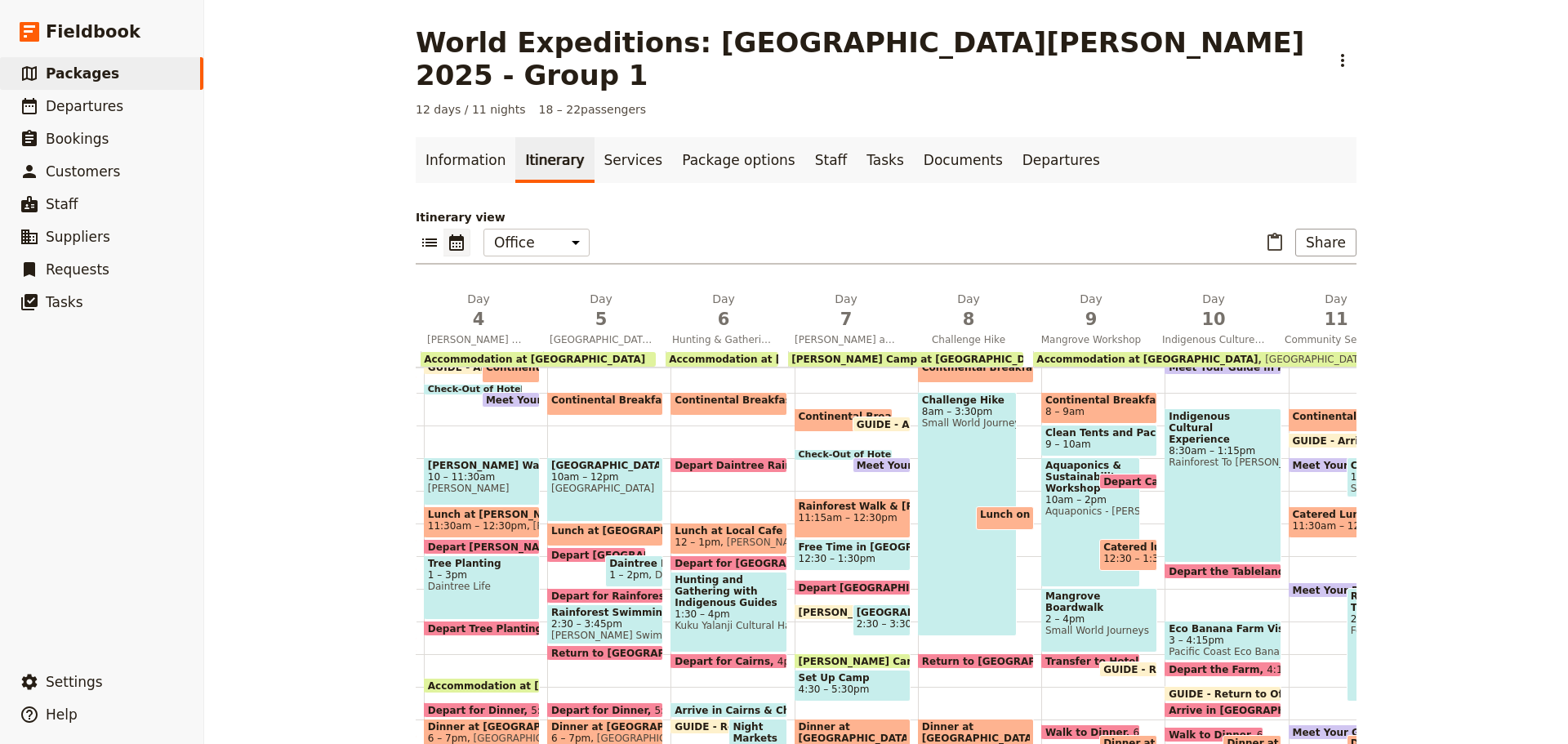
click at [1070, 439] on span "9 – 10am" at bounding box center [1099, 444] width 108 height 12
select select "9"
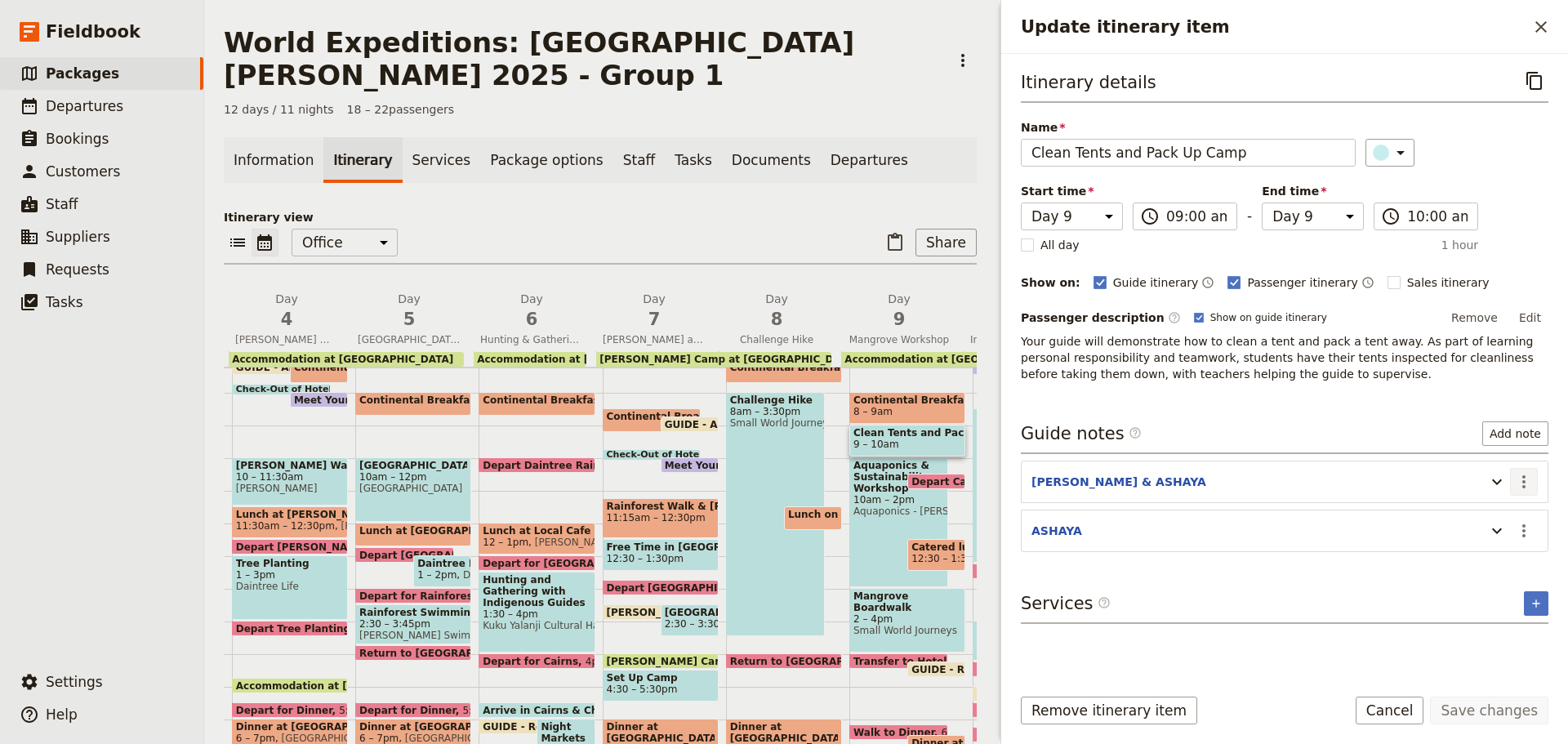
click at [1526, 483] on icon "Actions" at bounding box center [1524, 482] width 20 height 20
click at [1512, 510] on span "Edit note" at bounding box center [1489, 517] width 76 height 16
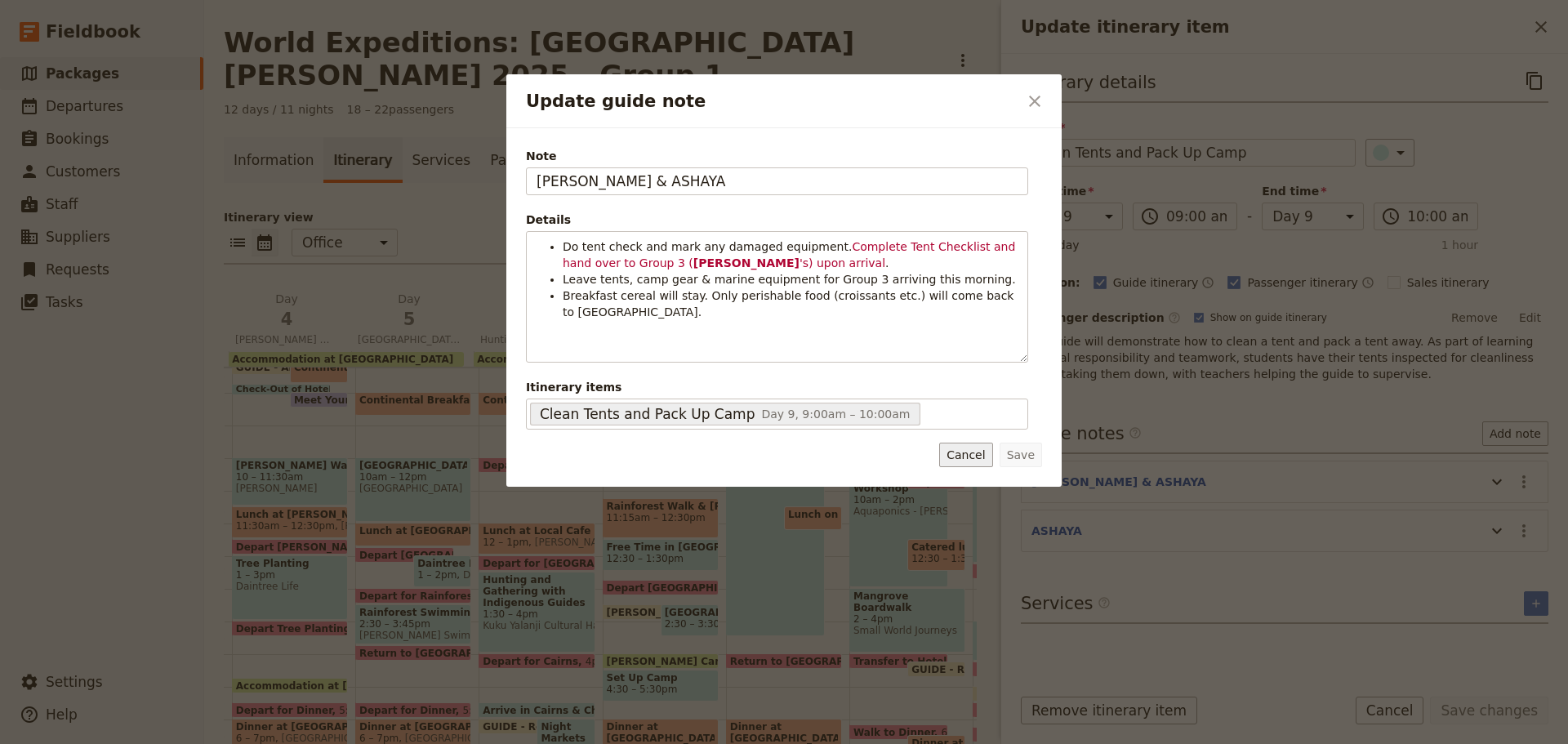
click at [992, 453] on button "Cancel" at bounding box center [965, 454] width 53 height 24
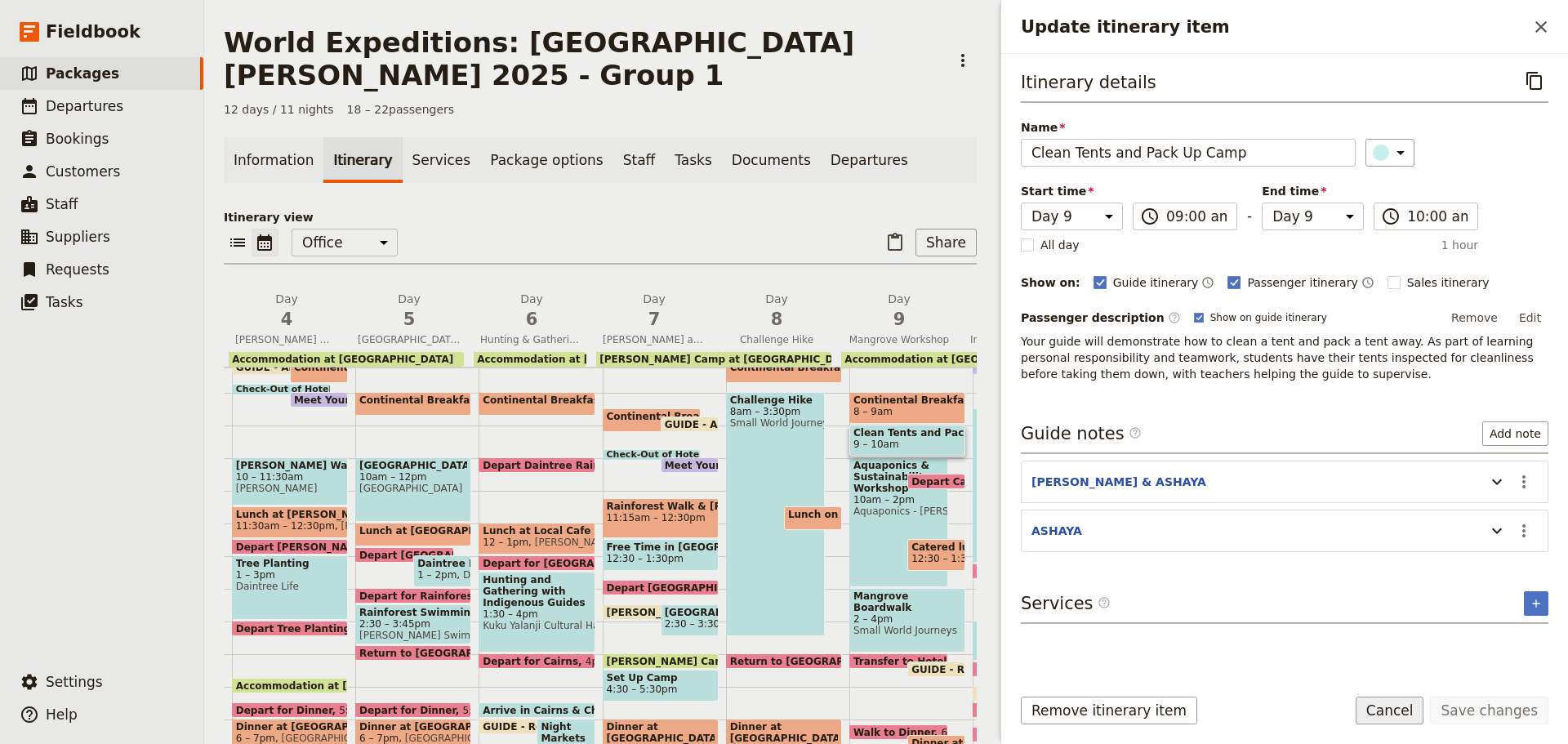
click at [1398, 713] on button "Cancel" at bounding box center [1389, 711] width 68 height 28
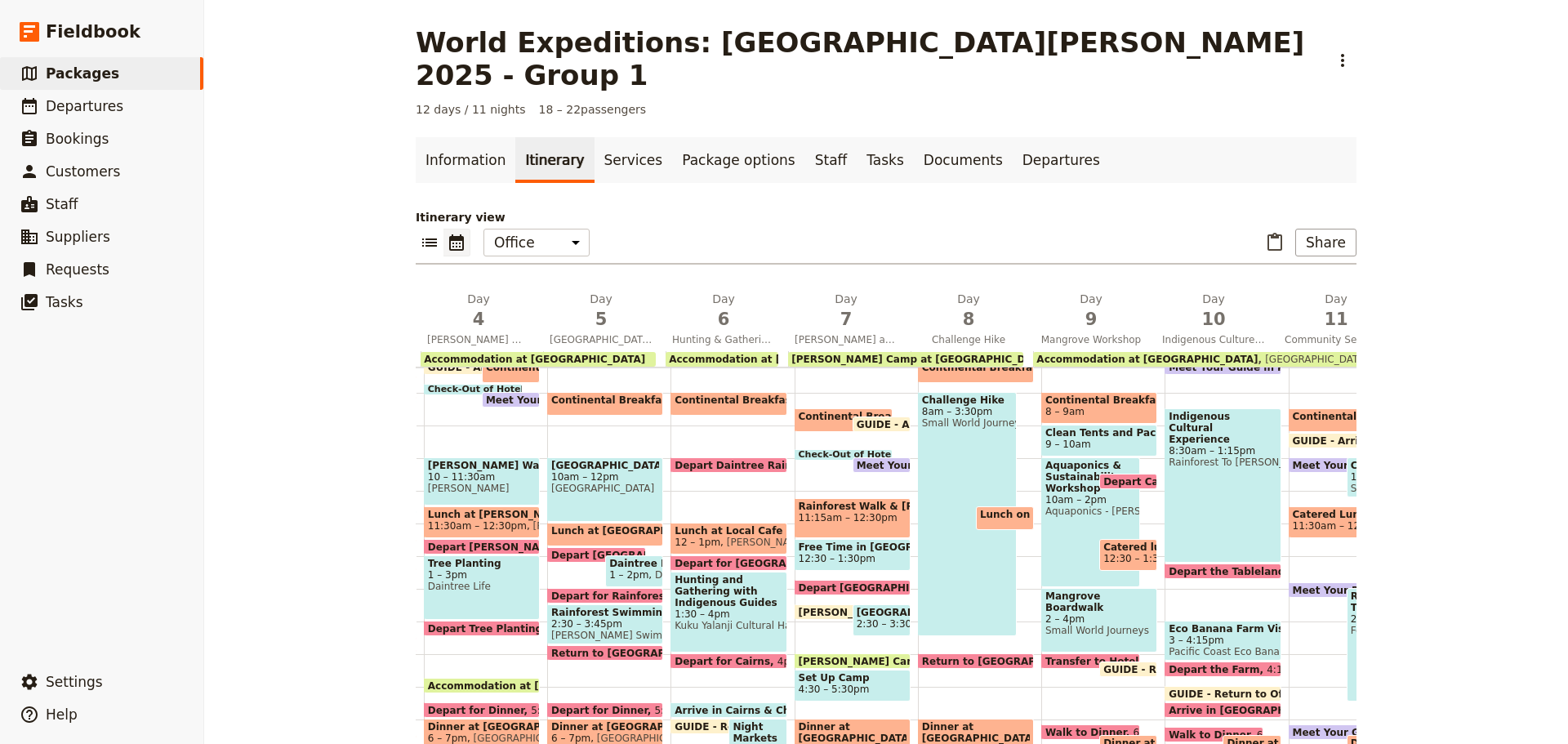
click at [1078, 625] on span "Small World Journeys" at bounding box center [1099, 630] width 108 height 12
select select "9"
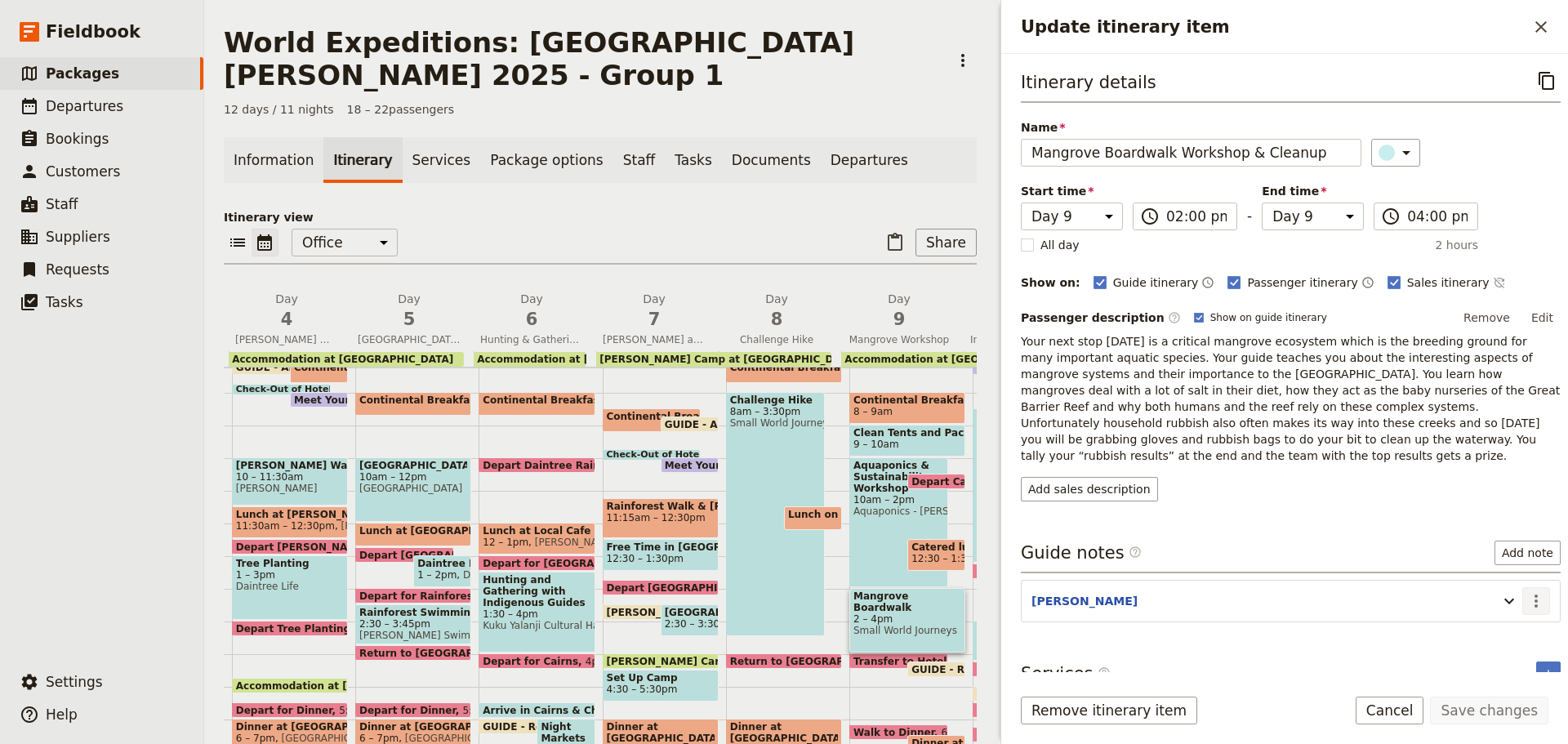
click at [1535, 595] on icon "Actions" at bounding box center [1537, 601] width 4 height 13
click at [1513, 616] on span "Edit note" at bounding box center [1489, 620] width 76 height 16
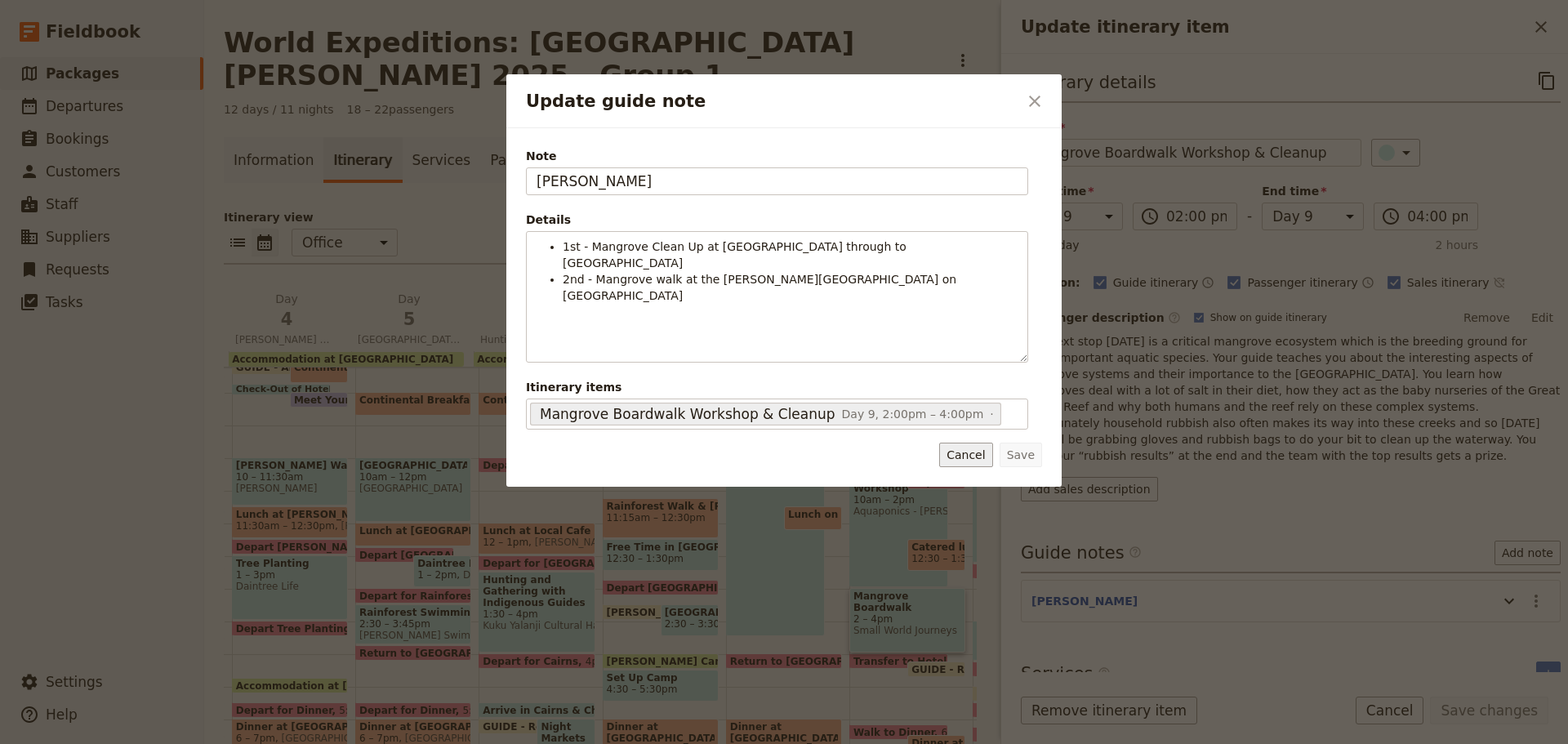
click at [961, 467] on button "Cancel" at bounding box center [965, 454] width 53 height 24
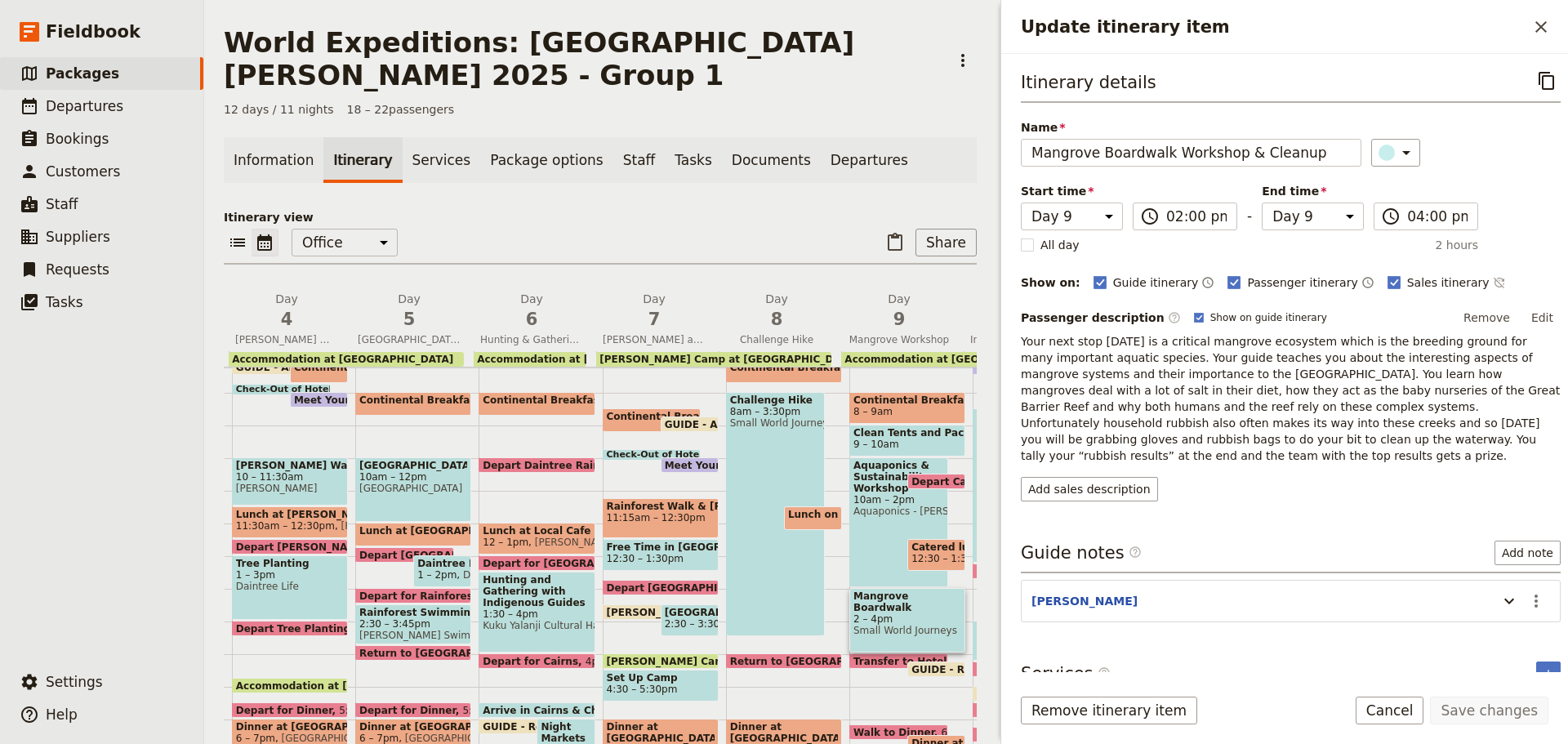
click at [1386, 716] on button "Cancel" at bounding box center [1389, 711] width 68 height 28
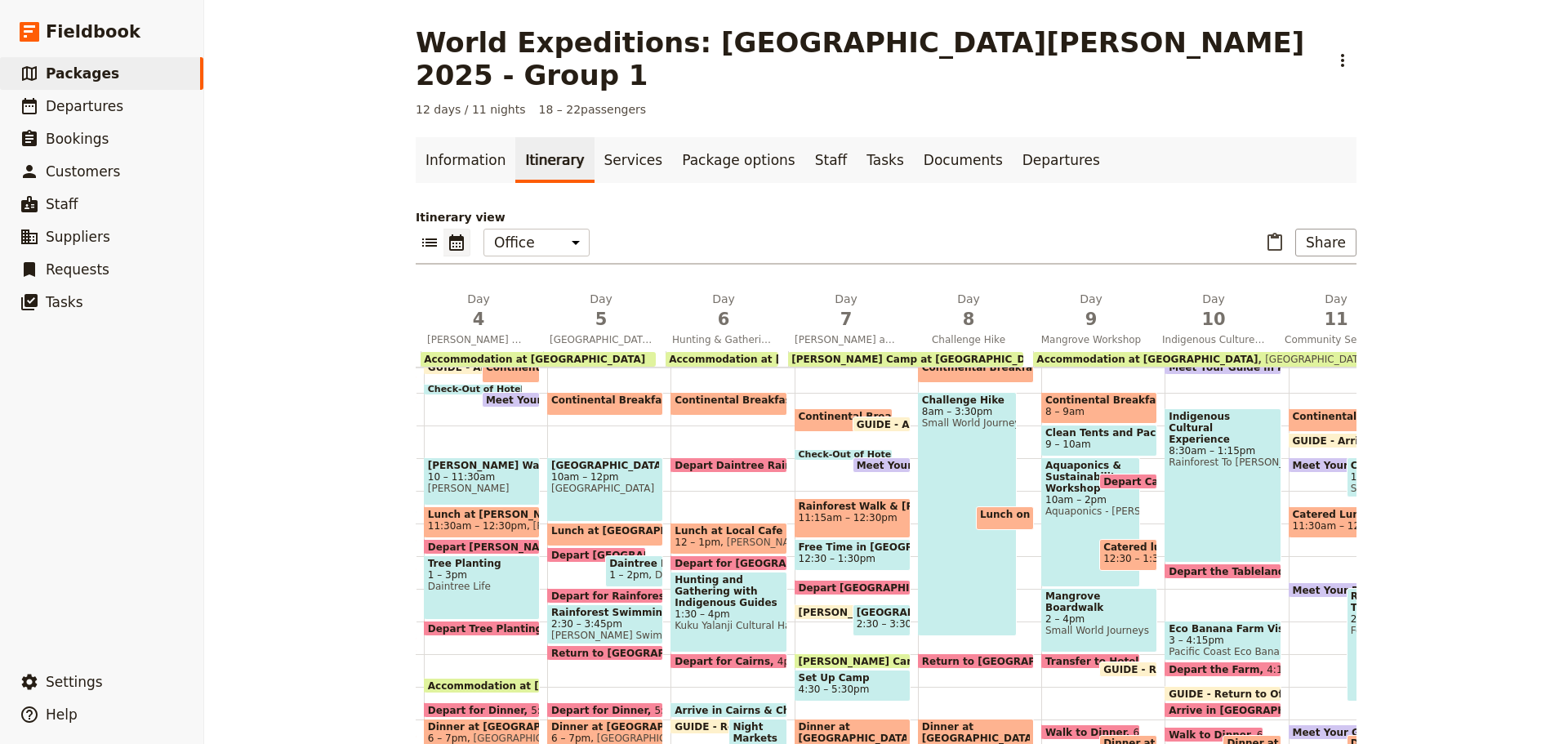
click at [1118, 474] on div "Depart Campsite 10:30am" at bounding box center [1128, 481] width 58 height 15
select select "9"
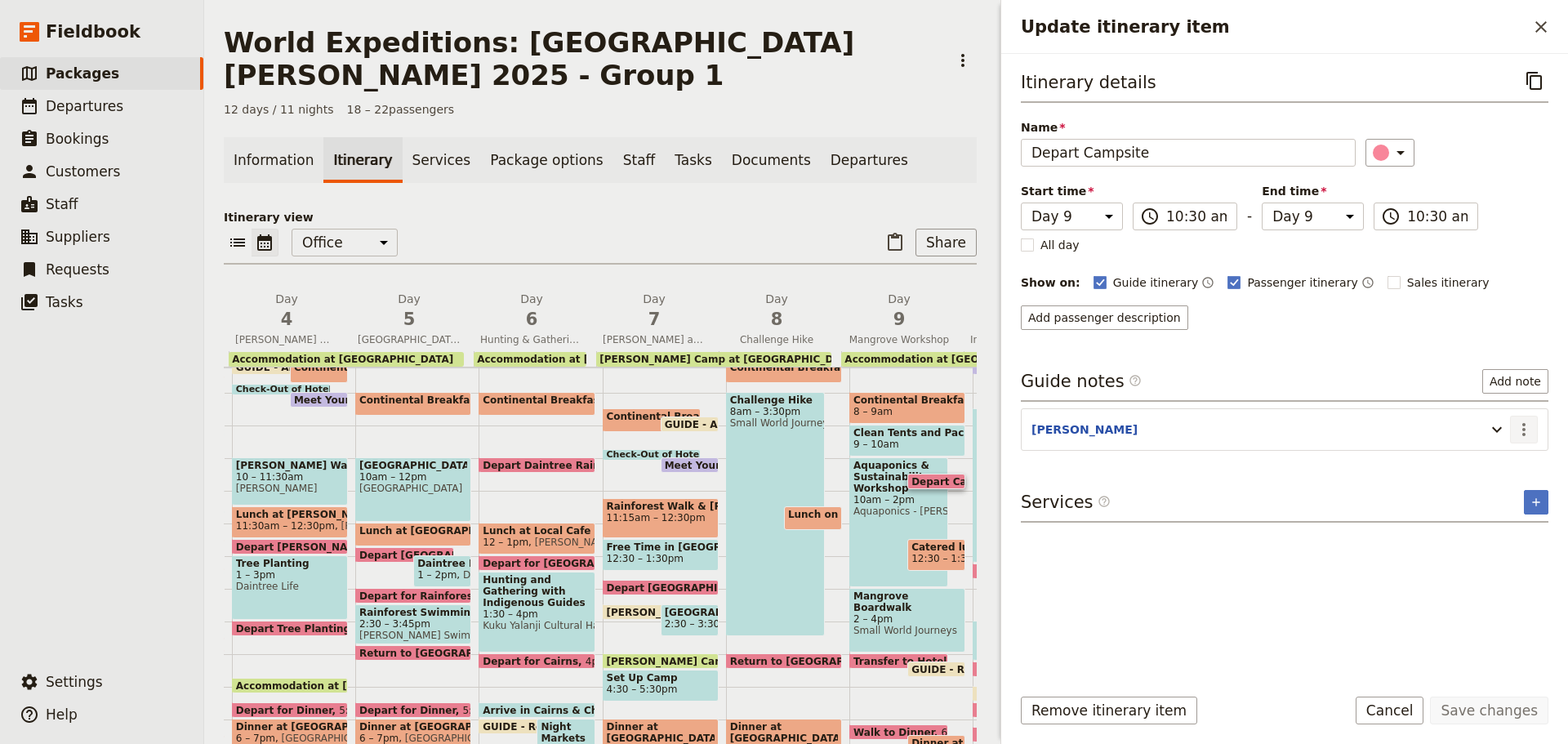
click at [1524, 433] on icon "Actions" at bounding box center [1524, 430] width 4 height 13
click at [1514, 460] on span "Edit note" at bounding box center [1489, 465] width 76 height 16
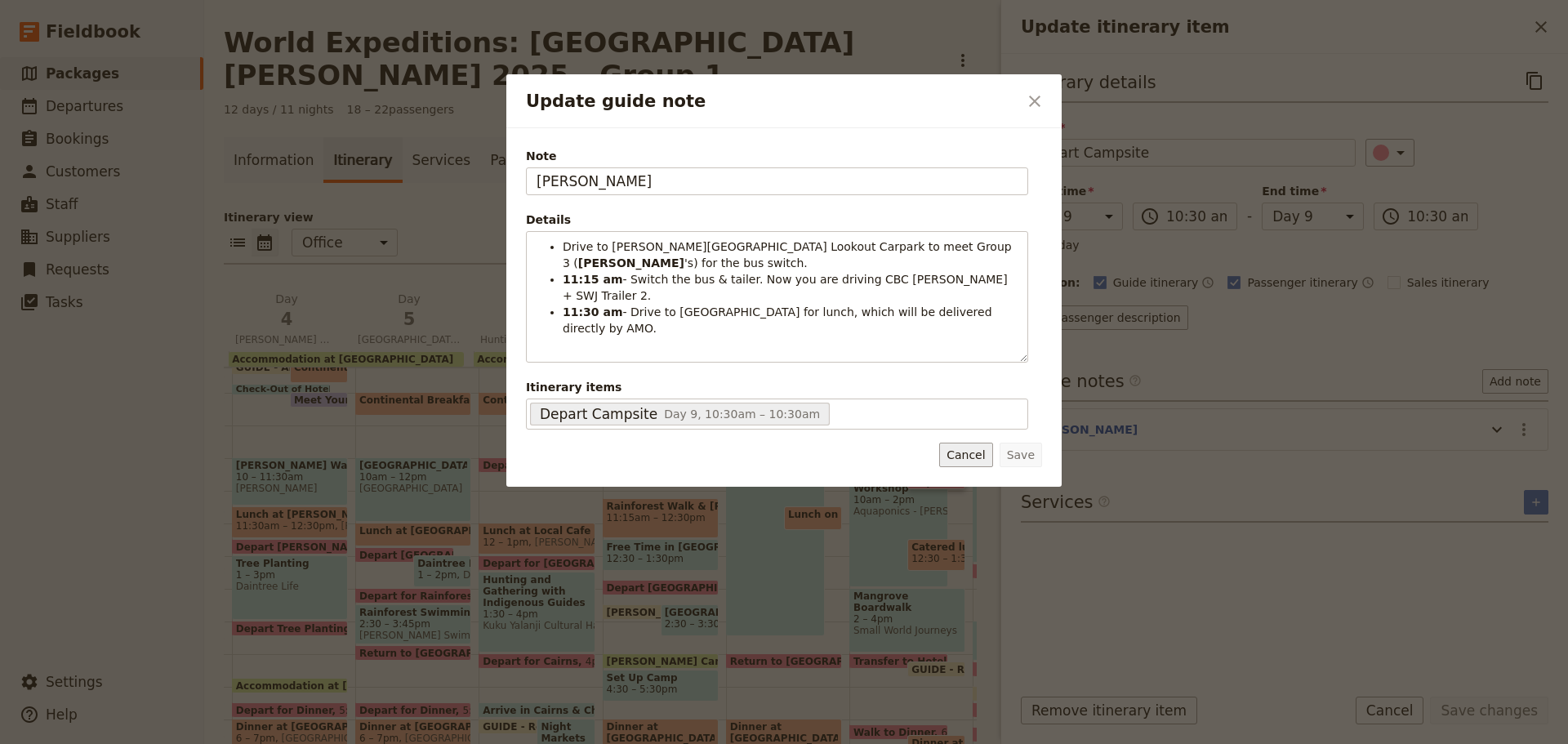
click at [974, 461] on button "Cancel" at bounding box center [965, 454] width 53 height 24
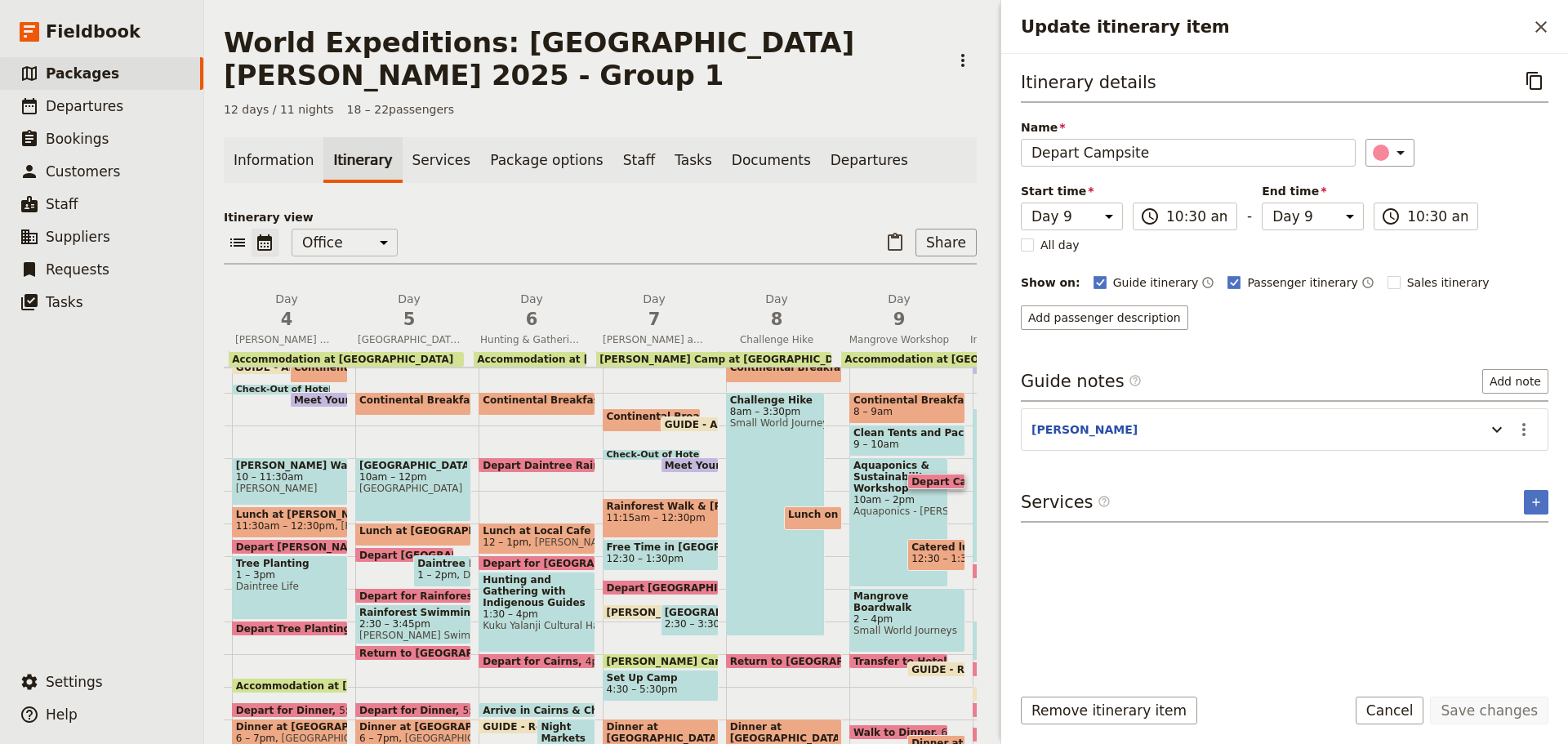
click at [915, 542] on span "Catered lunch at the [GEOGRAPHIC_DATA]" at bounding box center [936, 547] width 50 height 12
select select "9"
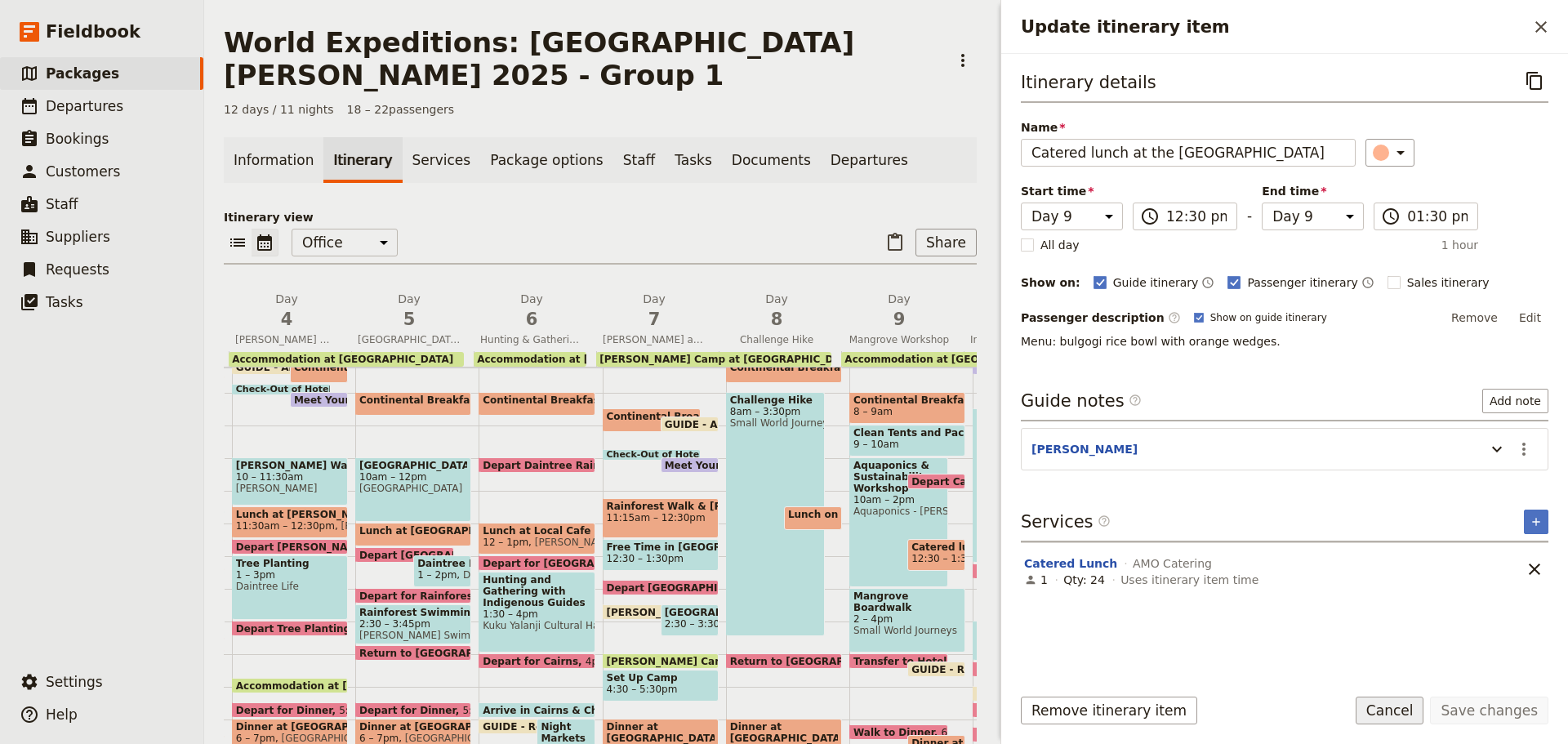
click at [1404, 705] on button "Cancel" at bounding box center [1389, 711] width 68 height 28
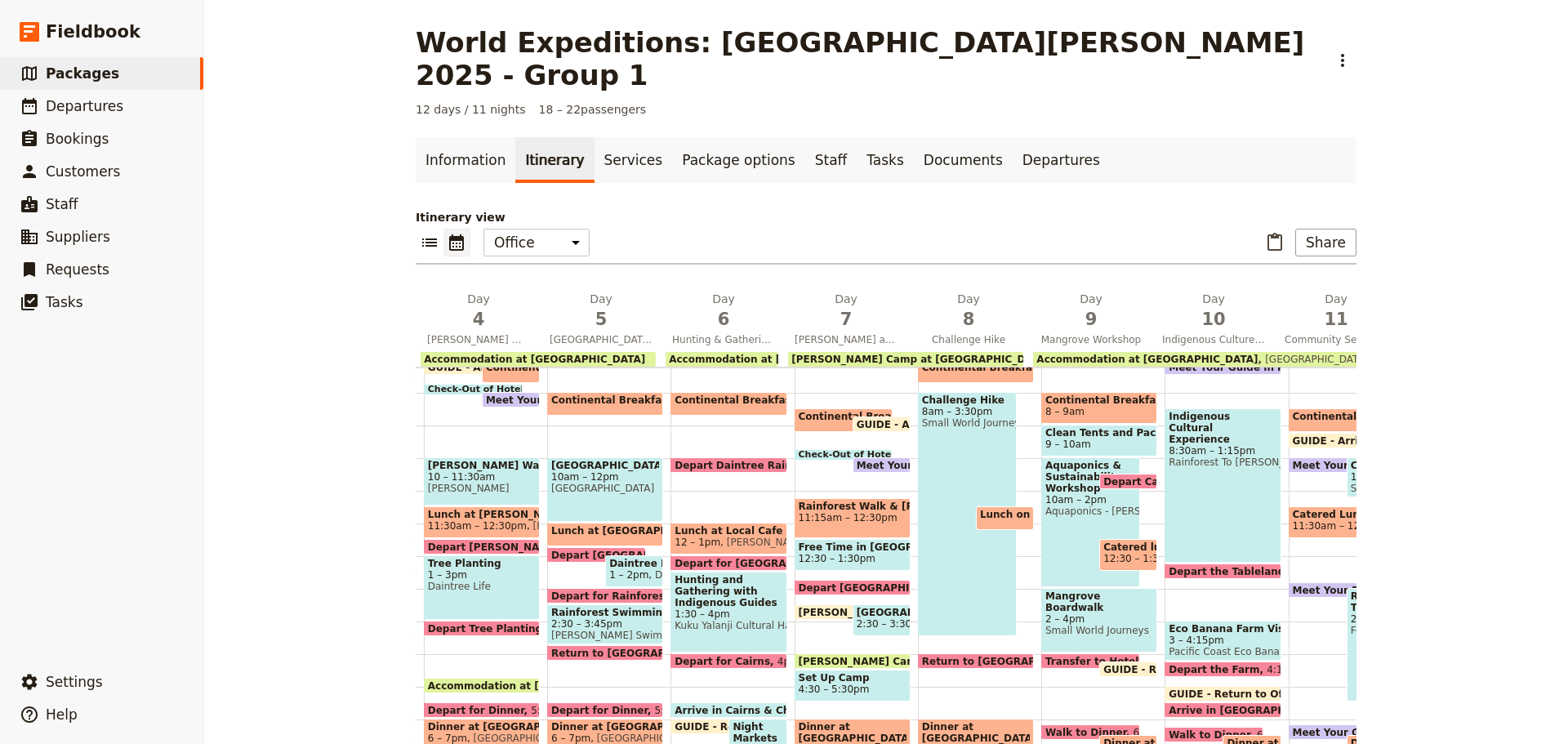
click at [1113, 482] on span at bounding box center [1128, 485] width 57 height 6
select select "9"
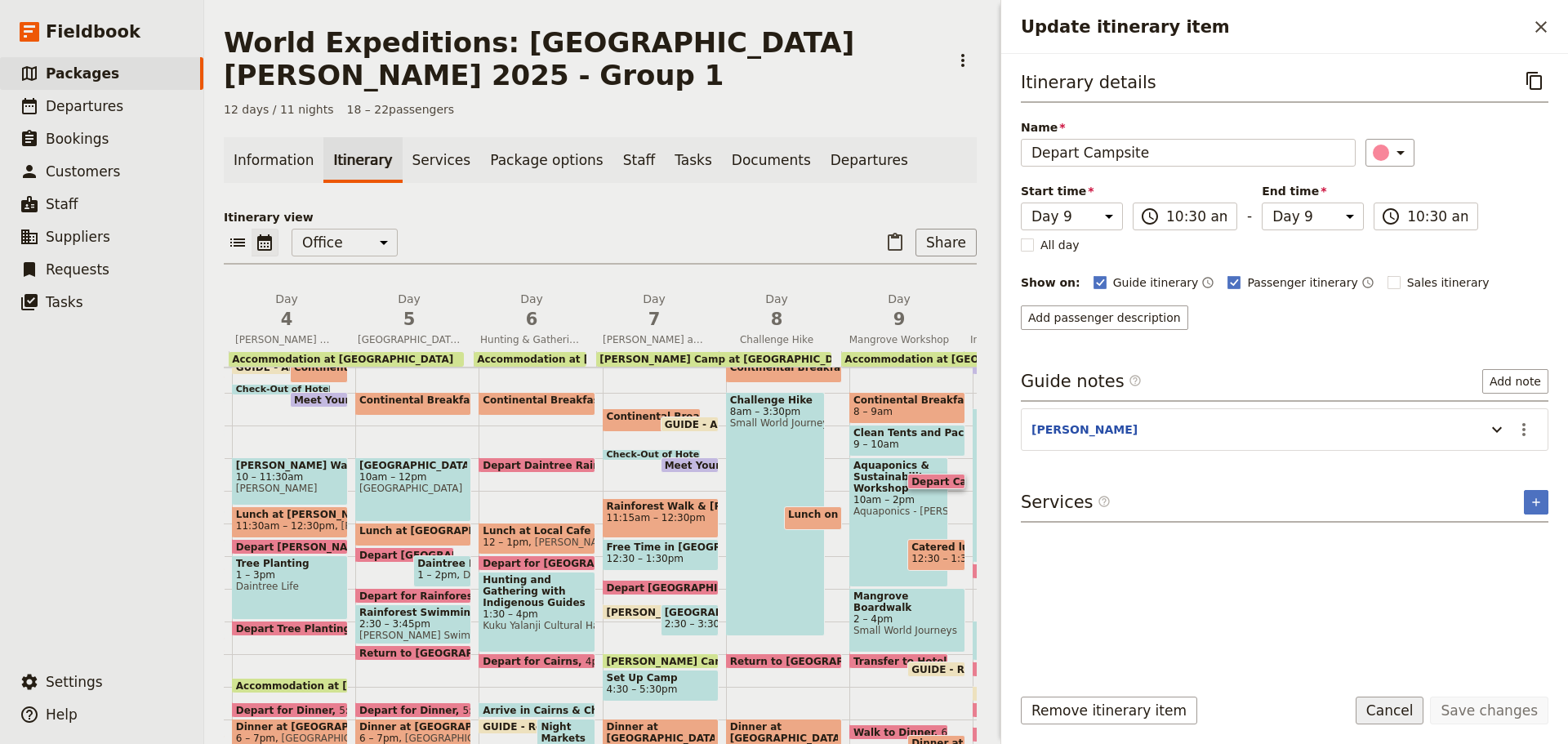
click at [1416, 711] on button "Cancel" at bounding box center [1389, 711] width 68 height 28
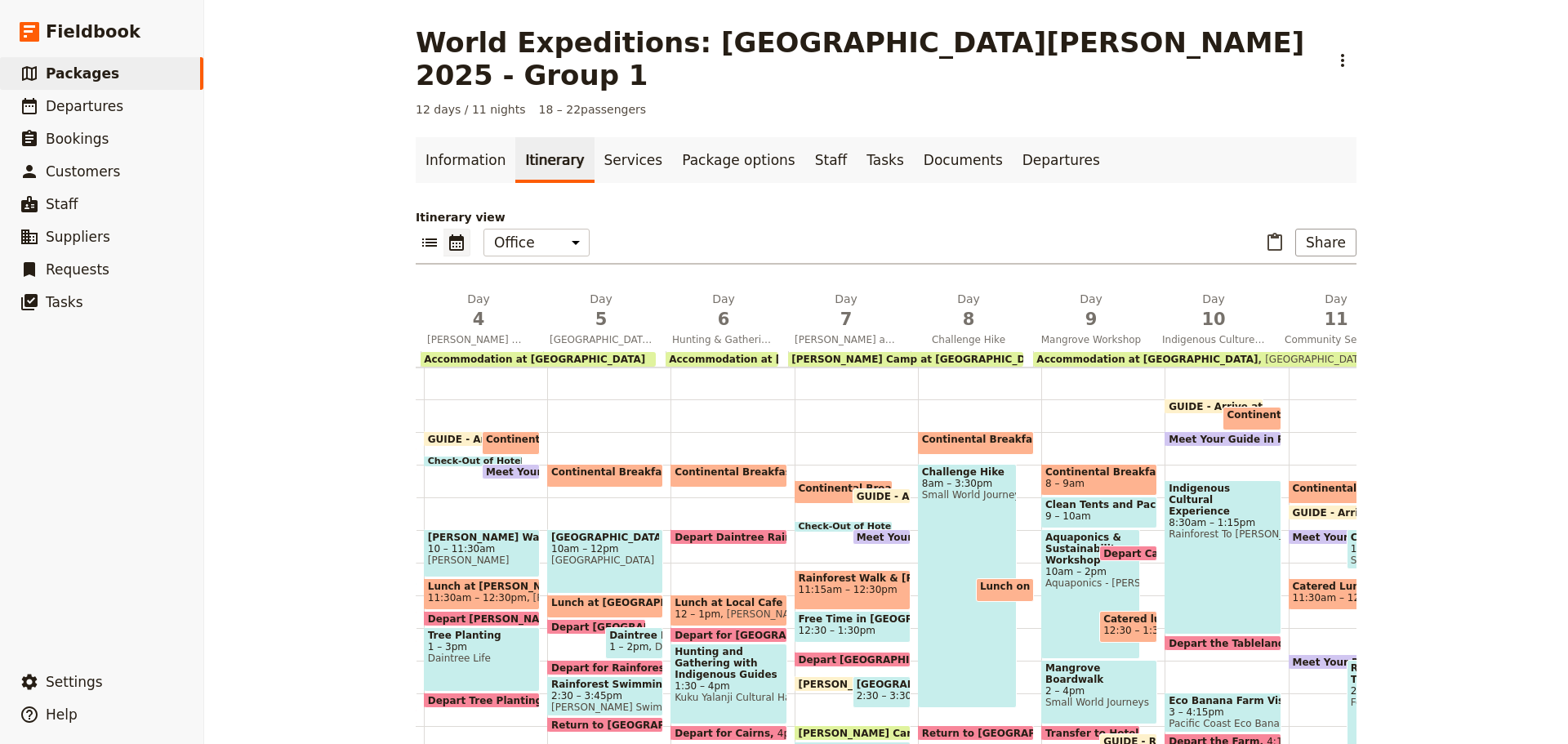
scroll to position [154, 0]
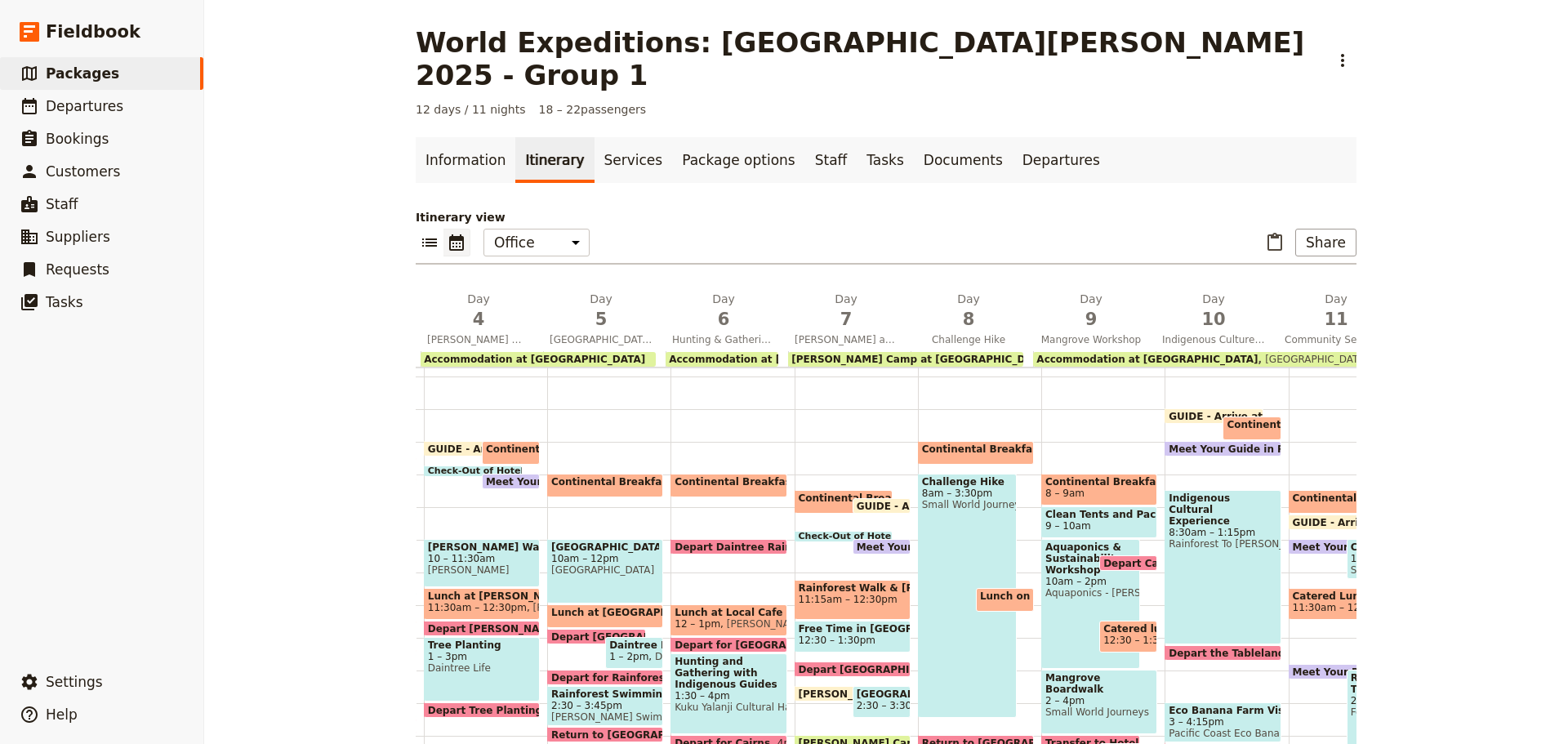
click at [1125, 558] on span "Depart Campsite" at bounding box center [1154, 564] width 100 height 11
select select "9"
